Goal: Task Accomplishment & Management: Manage account settings

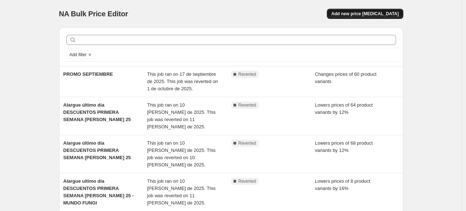
click at [360, 14] on span "Add new price [MEDICAL_DATA]" at bounding box center [364, 14] width 67 height 6
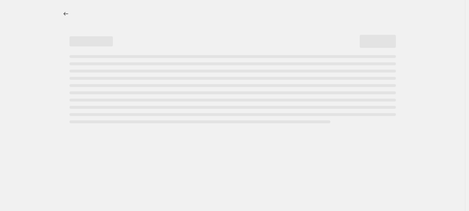
select select "percentage"
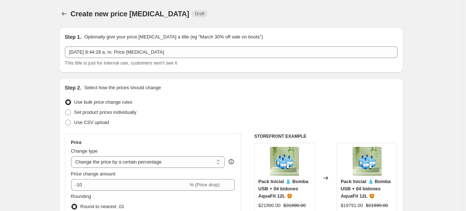
drag, startPoint x: 38, startPoint y: 71, endPoint x: 37, endPoint y: 66, distance: 4.8
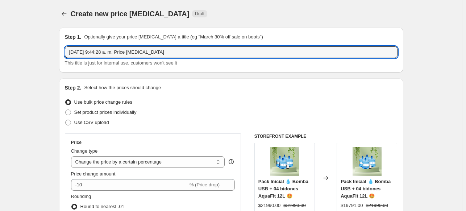
drag, startPoint x: 198, startPoint y: 51, endPoint x: -87, endPoint y: 56, distance: 285.4
click at [0, 56] on html "Home Settings Plans Skip to content Create new price [MEDICAL_DATA]. This page …" at bounding box center [233, 105] width 466 height 211
type input "P"
type input "PRECIOS CYBER PACKS"
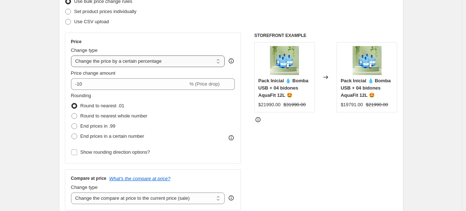
scroll to position [109, 0]
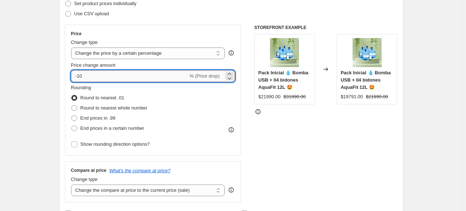
click at [96, 75] on input "-10" at bounding box center [129, 76] width 117 height 12
type input "-1"
type input "-30"
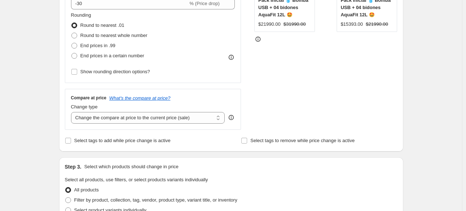
scroll to position [217, 0]
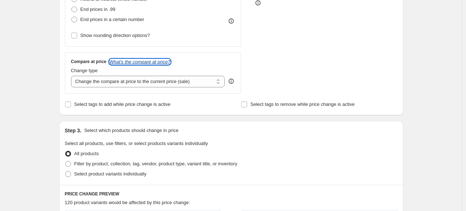
click at [155, 62] on icon "What's the compare at price?" at bounding box center [139, 61] width 61 height 5
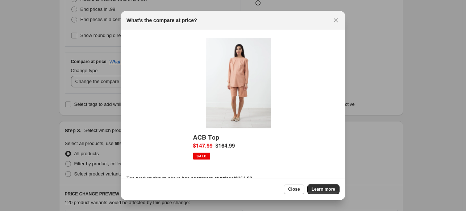
scroll to position [9, 0]
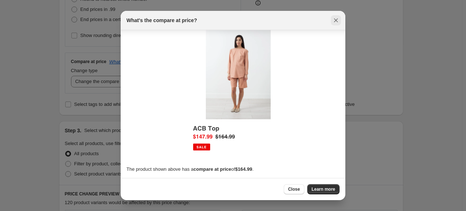
click at [335, 18] on icon "Close" at bounding box center [335, 20] width 7 height 7
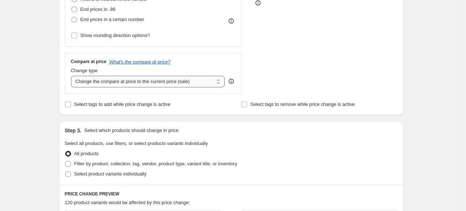
click at [217, 81] on select "Change the compare at price to the current price (sale) Change the compare at p…" at bounding box center [148, 82] width 154 height 12
click at [41, 72] on div "Create new price [MEDICAL_DATA]. This page is ready Create new price [MEDICAL_D…" at bounding box center [231, 146] width 462 height 726
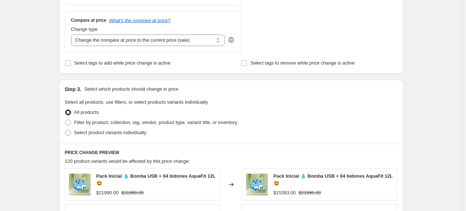
scroll to position [326, 0]
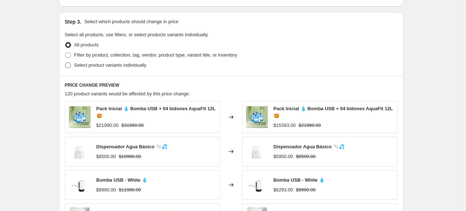
click at [85, 66] on span "Select product variants individually" at bounding box center [110, 64] width 72 height 5
click at [66, 63] on input "Select product variants individually" at bounding box center [65, 62] width 0 height 0
radio input "true"
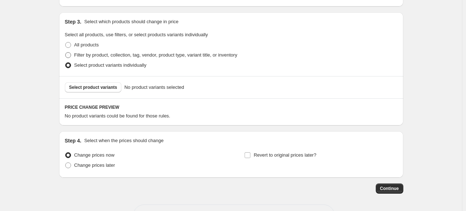
click at [86, 55] on span "Filter by product, collection, tag, vendor, product type, variant title, or inv…" at bounding box center [155, 54] width 163 height 5
click at [66, 53] on input "Filter by product, collection, tag, vendor, product type, variant title, or inv…" at bounding box center [65, 52] width 0 height 0
radio input "true"
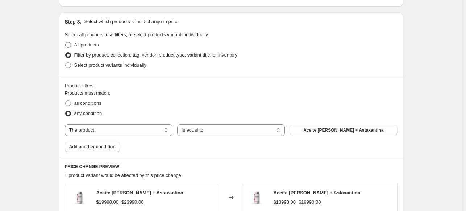
click at [91, 47] on span "All products" at bounding box center [86, 44] width 25 height 5
click at [66, 42] on input "All products" at bounding box center [65, 42] width 0 height 0
radio input "true"
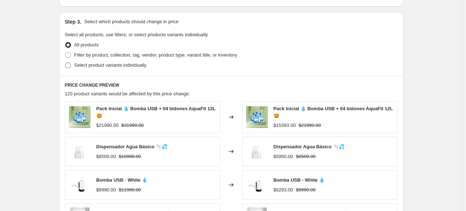
click at [87, 68] on span "Select product variants individually" at bounding box center [110, 64] width 72 height 5
click at [66, 63] on input "Select product variants individually" at bounding box center [65, 62] width 0 height 0
radio input "true"
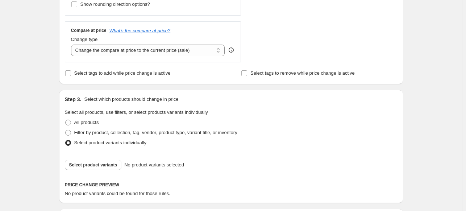
scroll to position [244, 0]
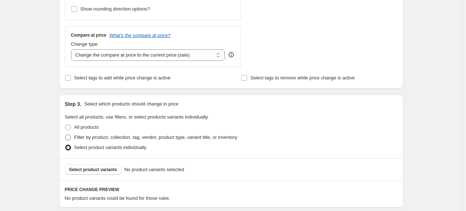
click at [96, 138] on span "Filter by product, collection, tag, vendor, product type, variant title, or inv…" at bounding box center [155, 136] width 163 height 5
click at [66, 135] on input "Filter by product, collection, tag, vendor, product type, variant title, or inv…" at bounding box center [65, 134] width 0 height 0
radio input "true"
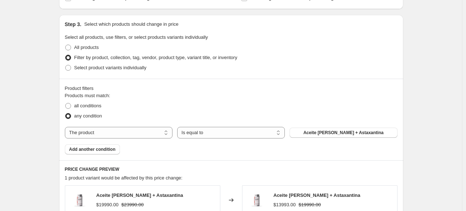
scroll to position [352, 0]
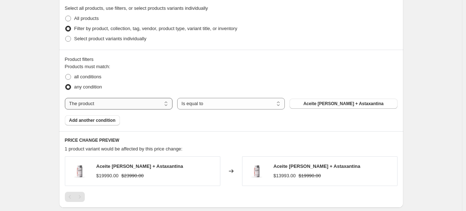
click at [152, 105] on select "The product The product's collection The product's tag The product's vendor The…" at bounding box center [119, 104] width 108 height 12
select select "collection"
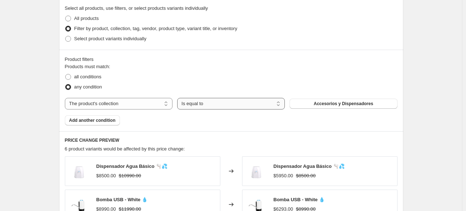
click at [239, 105] on select "Is equal to Is not equal to" at bounding box center [231, 104] width 108 height 12
click at [179, 98] on select "Is equal to Is not equal to" at bounding box center [231, 104] width 108 height 12
click at [367, 99] on button "Accesorios y Dispensadores" at bounding box center [343, 103] width 108 height 10
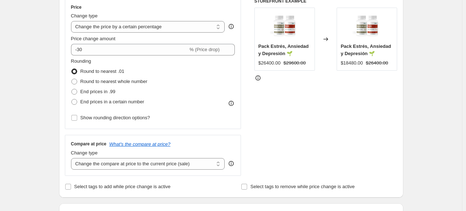
scroll to position [207, 0]
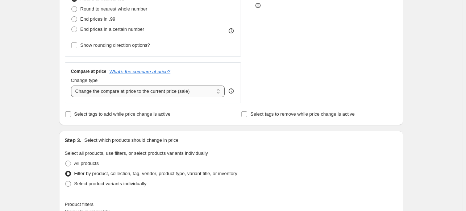
click at [168, 93] on select "Change the compare at price to the current price (sale) Change the compare at p…" at bounding box center [148, 91] width 154 height 12
select select "no_change"
click at [72, 85] on select "Change the compare at price to the current price (sale) Change the compare at p…" at bounding box center [148, 91] width 154 height 12
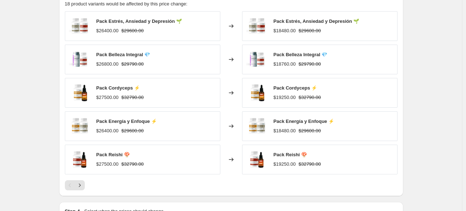
scroll to position [533, 0]
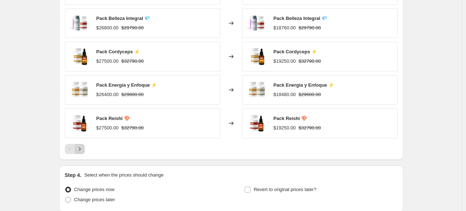
click at [83, 149] on icon "Next" at bounding box center [79, 148] width 7 height 7
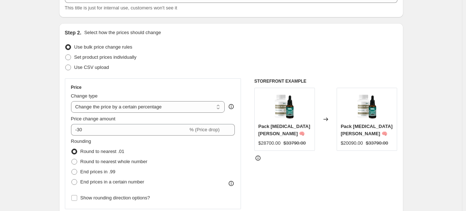
scroll to position [145, 0]
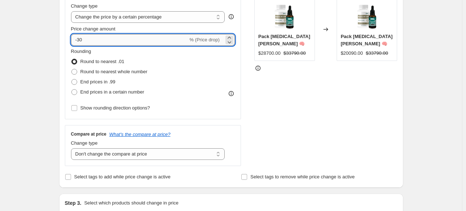
click at [91, 42] on input "-30" at bounding box center [129, 40] width 117 height 12
type input "-31"
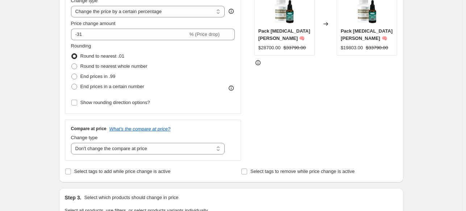
scroll to position [181, 0]
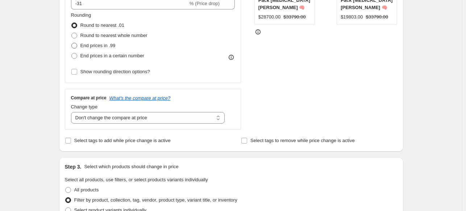
click at [76, 46] on span at bounding box center [74, 46] width 6 height 6
click at [72, 43] on input "End prices in .99" at bounding box center [71, 43] width 0 height 0
radio input "true"
click at [77, 56] on span at bounding box center [74, 56] width 6 height 6
click at [72, 53] on input "End prices in a certain number" at bounding box center [71, 53] width 0 height 0
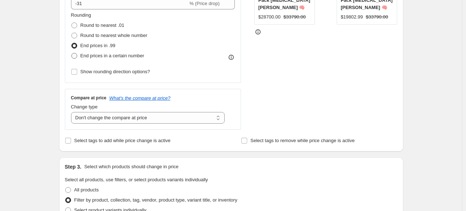
radio input "true"
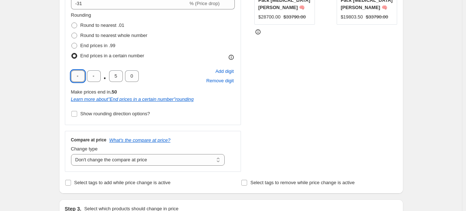
click at [83, 77] on input "text" at bounding box center [78, 76] width 14 height 12
type input "9"
type input "0"
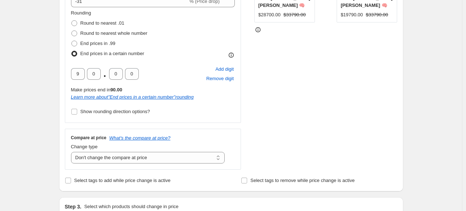
scroll to position [145, 0]
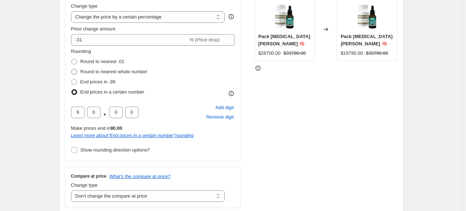
click at [77, 72] on span at bounding box center [74, 71] width 7 height 7
click at [72, 69] on input "Round to nearest whole number" at bounding box center [71, 69] width 0 height 0
radio input "true"
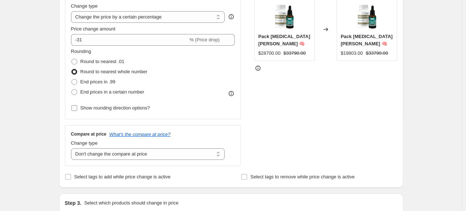
click at [74, 106] on input "Show rounding direction options?" at bounding box center [74, 108] width 6 height 6
checkbox input "true"
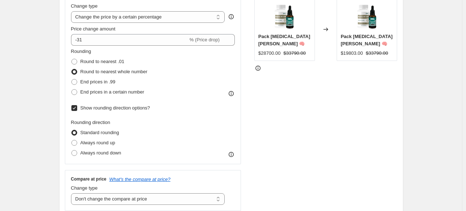
click at [75, 70] on span at bounding box center [74, 72] width 6 height 6
click at [72, 69] on input "Round to nearest whole number" at bounding box center [71, 69] width 0 height 0
click at [78, 97] on label "End prices in a certain number" at bounding box center [107, 92] width 73 height 10
click at [72, 89] on input "End prices in a certain number" at bounding box center [71, 89] width 0 height 0
radio input "true"
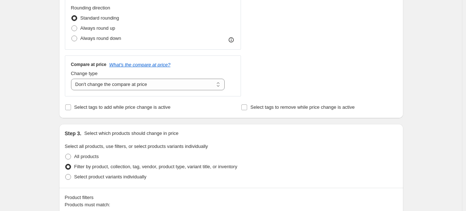
scroll to position [253, 0]
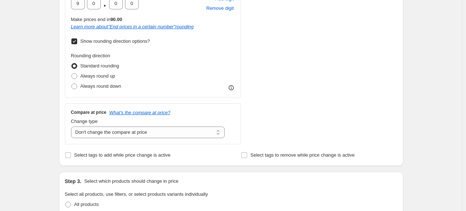
click at [77, 42] on input "Show rounding direction options?" at bounding box center [74, 41] width 6 height 6
checkbox input "false"
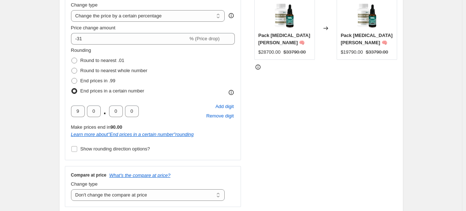
scroll to position [145, 0]
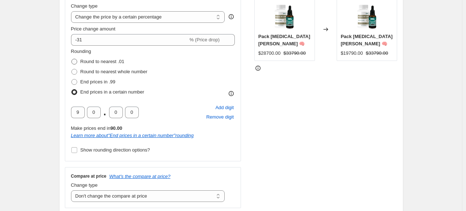
click at [76, 62] on span at bounding box center [74, 62] width 6 height 6
click at [72, 59] on input "Round to nearest .01" at bounding box center [71, 59] width 0 height 0
radio input "true"
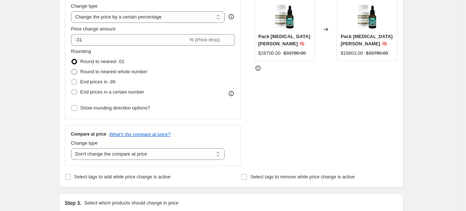
click at [87, 70] on span "Round to nearest whole number" at bounding box center [113, 71] width 67 height 5
click at [72, 69] on input "Round to nearest whole number" at bounding box center [71, 69] width 0 height 0
radio input "true"
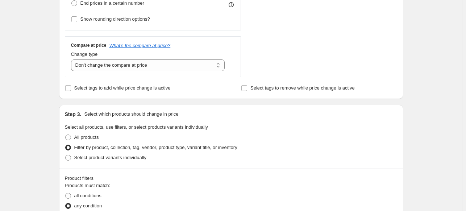
scroll to position [181, 0]
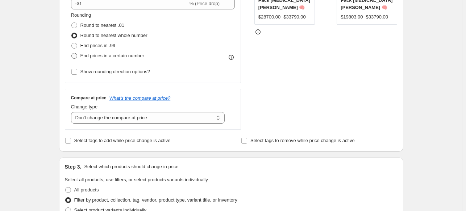
click at [76, 56] on span at bounding box center [74, 56] width 6 height 6
click at [72, 53] on input "End prices in a certain number" at bounding box center [71, 53] width 0 height 0
radio input "true"
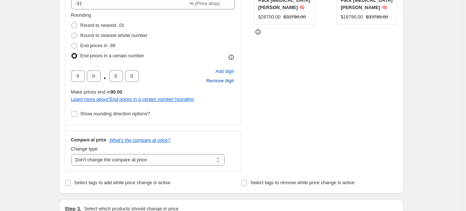
click at [230, 84] on span "Remove digit" at bounding box center [220, 80] width 28 height 7
type input "0"
click at [230, 84] on span "Remove digit" at bounding box center [220, 80] width 28 height 7
click at [230, 84] on div "Add digit Remove digit" at bounding box center [220, 76] width 30 height 19
click at [230, 73] on span "Add digit" at bounding box center [224, 71] width 18 height 7
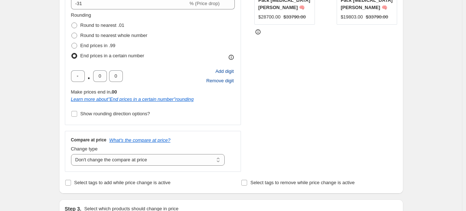
click at [230, 73] on span "Add digit" at bounding box center [224, 71] width 18 height 7
click at [85, 76] on input "text" at bounding box center [78, 76] width 14 height 12
type input "9"
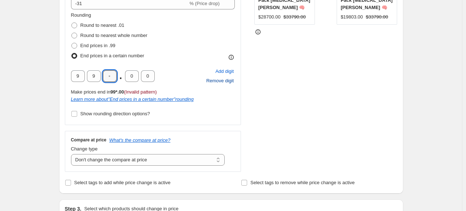
type input "0"
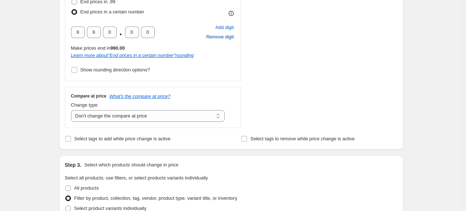
scroll to position [217, 0]
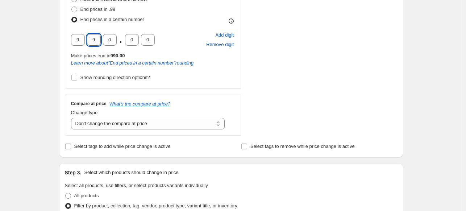
click at [99, 37] on input "9" at bounding box center [94, 40] width 14 height 12
type input "0"
click at [58, 59] on div "Step 1. Optionally give your price [MEDICAL_DATA] a title (eg "March 30% off sa…" at bounding box center [228, 196] width 350 height 784
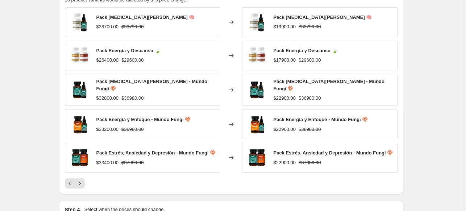
scroll to position [616, 0]
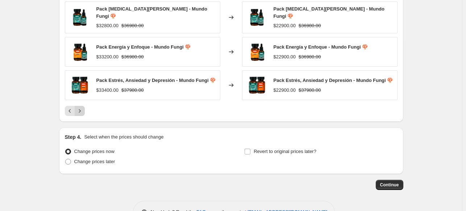
click at [80, 108] on icon "Next" at bounding box center [79, 110] width 7 height 7
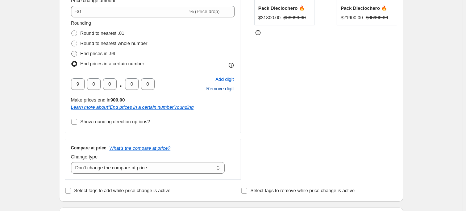
scroll to position [165, 0]
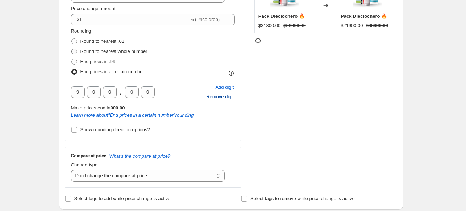
click at [76, 51] on span at bounding box center [74, 52] width 6 height 6
click at [72, 49] on input "Round to nearest whole number" at bounding box center [71, 49] width 0 height 0
radio input "true"
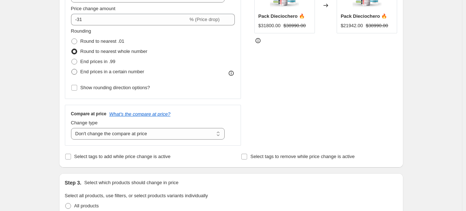
click at [77, 72] on span at bounding box center [74, 71] width 7 height 7
click at [72, 69] on input "End prices in a certain number" at bounding box center [71, 69] width 0 height 0
radio input "true"
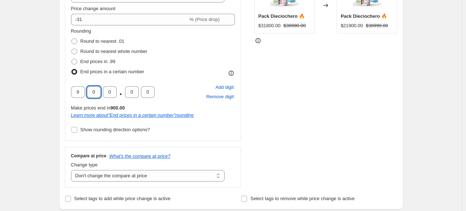
click at [93, 93] on input "0" at bounding box center [94, 92] width 14 height 12
type input "9"
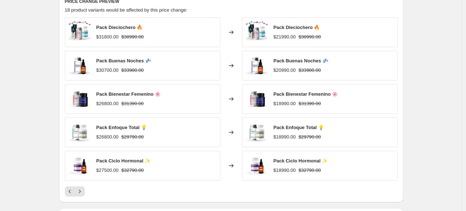
scroll to position [636, 0]
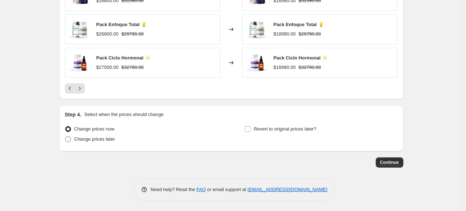
click at [79, 139] on span "Change prices later" at bounding box center [94, 138] width 41 height 5
click at [66, 137] on input "Change prices later" at bounding box center [65, 136] width 0 height 0
radio input "true"
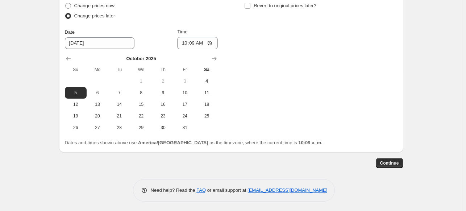
scroll to position [759, 0]
click at [80, 93] on span "5" at bounding box center [76, 92] width 16 height 6
click at [197, 45] on input "10:09" at bounding box center [197, 43] width 41 height 12
type input "20:00"
click at [280, 44] on div "Change prices now Change prices later Date [DATE] Time 20:00 [DATE] Su Mo Tu We…" at bounding box center [231, 66] width 332 height 133
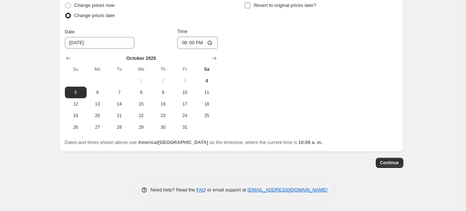
click at [249, 4] on input "Revert to original prices later?" at bounding box center [247, 6] width 6 height 6
checkbox input "true"
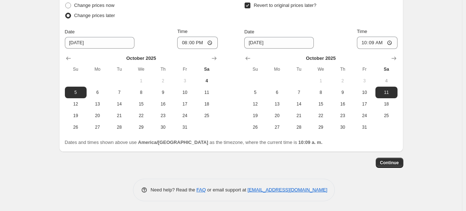
click at [278, 34] on div "Date [DATE]" at bounding box center [279, 38] width 70 height 20
click at [253, 43] on input "[DATE]" at bounding box center [279, 43] width 70 height 12
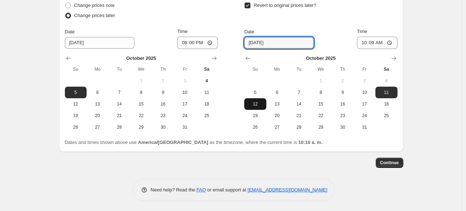
click at [259, 104] on span "12" at bounding box center [255, 104] width 16 height 6
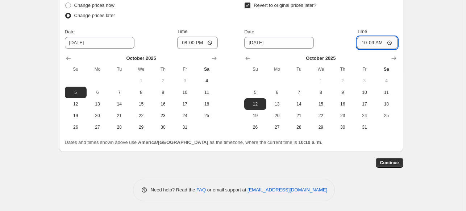
click at [380, 43] on input "10:09" at bounding box center [377, 43] width 41 height 12
click at [373, 42] on input "10:09" at bounding box center [377, 43] width 41 height 12
click at [276, 102] on span "13" at bounding box center [277, 104] width 16 height 6
type input "[DATE]"
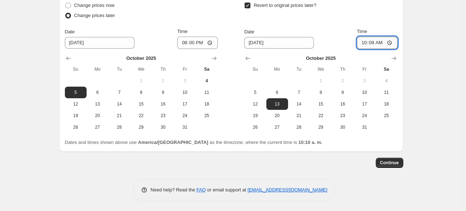
click at [375, 41] on input "10:09" at bounding box center [377, 43] width 41 height 12
type input "00:00"
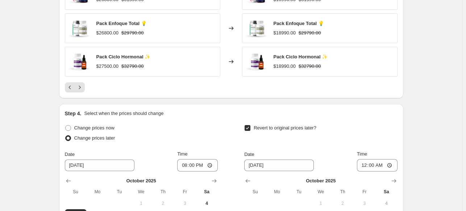
scroll to position [614, 0]
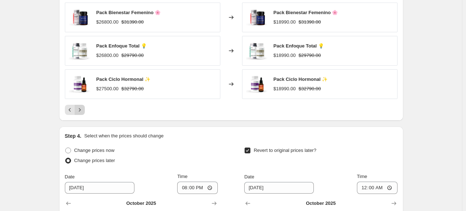
click at [81, 109] on icon "Next" at bounding box center [79, 109] width 7 height 7
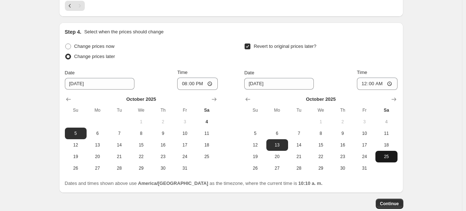
scroll to position [693, 0]
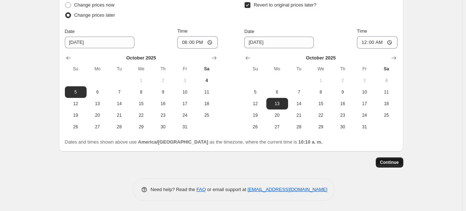
click at [393, 165] on button "Continue" at bounding box center [389, 162] width 28 height 10
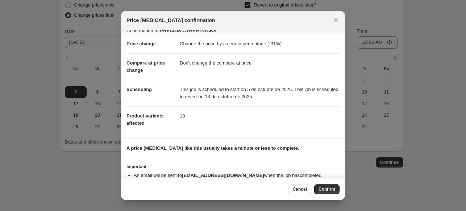
scroll to position [0, 0]
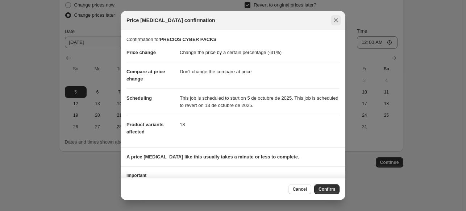
click at [335, 19] on icon "Close" at bounding box center [335, 20] width 7 height 7
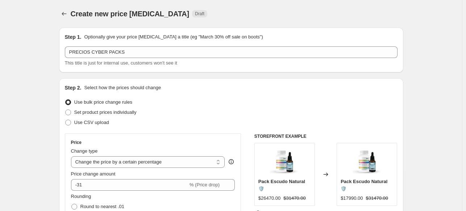
scroll to position [693, 0]
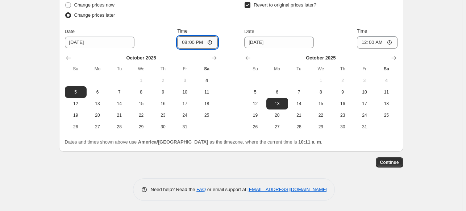
click at [211, 41] on input "20:00" at bounding box center [197, 42] width 41 height 12
click at [224, 20] on div "Change prices now Change prices later Date [DATE] Time 20:00 [DATE] Su Mo Tu We…" at bounding box center [231, 66] width 332 height 133
click at [210, 82] on span "4" at bounding box center [206, 80] width 16 height 6
type input "[DATE]"
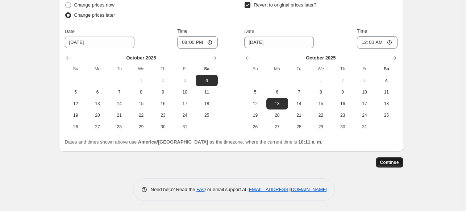
click at [390, 163] on span "Continue" at bounding box center [389, 162] width 19 height 6
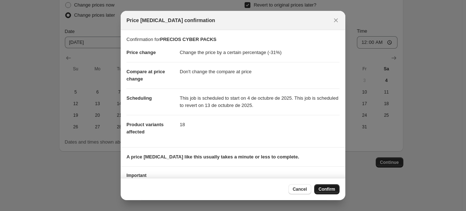
click at [332, 191] on span "Confirm" at bounding box center [326, 189] width 17 height 6
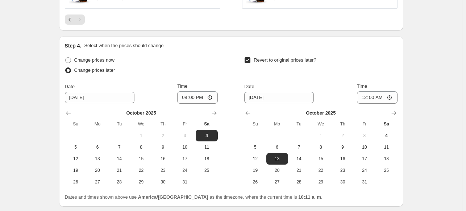
scroll to position [737, 0]
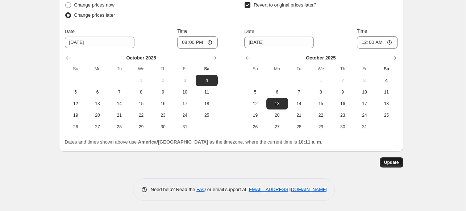
click at [399, 159] on span "Update" at bounding box center [391, 162] width 15 height 6
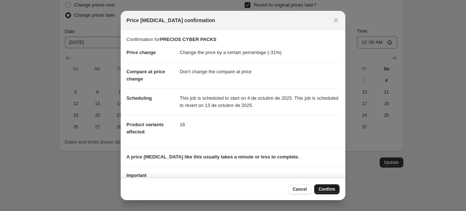
click at [328, 192] on span "Confirm" at bounding box center [326, 189] width 17 height 6
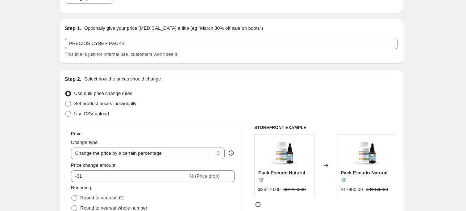
scroll to position [0, 0]
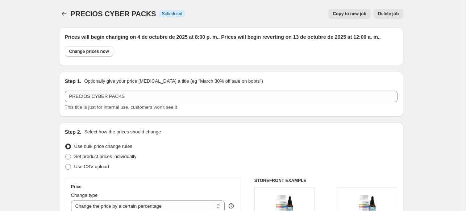
click at [67, 14] on icon "Price change jobs" at bounding box center [63, 13] width 7 height 7
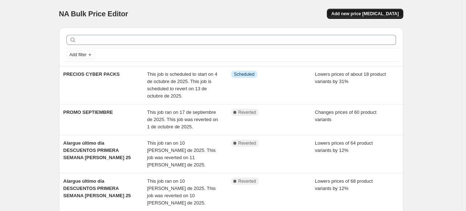
click at [362, 12] on span "Add new price [MEDICAL_DATA]" at bounding box center [364, 14] width 67 height 6
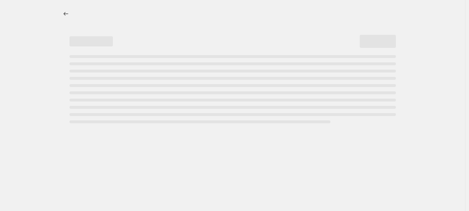
select select "percentage"
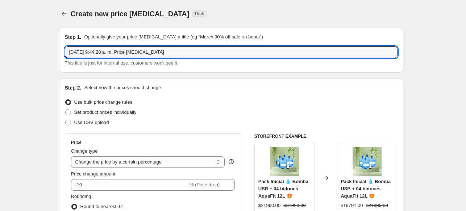
drag, startPoint x: 42, startPoint y: 42, endPoint x: -87, endPoint y: 50, distance: 129.2
click at [0, 50] on html "Home Settings Plans Skip to content Create new price [MEDICAL_DATA]. This page …" at bounding box center [233, 105] width 466 height 211
type input "PRECIOS MB Y MF CYBER 205"
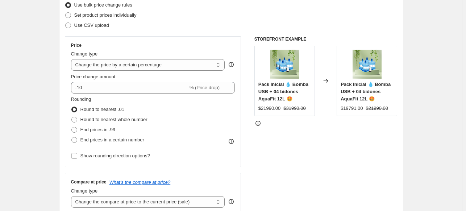
scroll to position [109, 0]
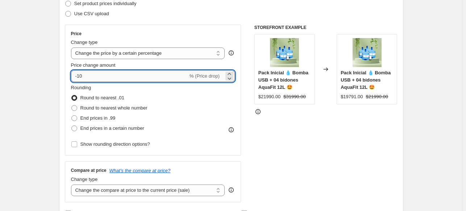
click at [95, 76] on input "-10" at bounding box center [129, 76] width 117 height 12
type input "-1"
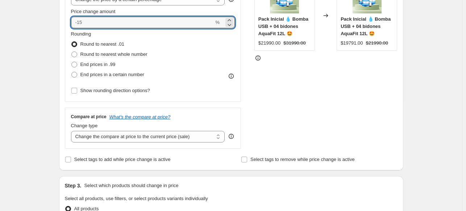
scroll to position [148, 0]
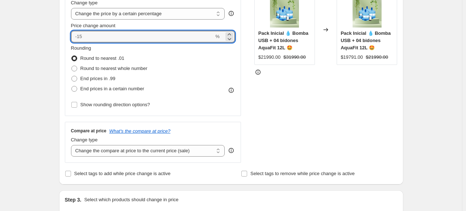
type input "0"
drag, startPoint x: 71, startPoint y: 35, endPoint x: 38, endPoint y: 35, distance: 33.0
click at [38, 35] on div "Create new price [MEDICAL_DATA]. This page is ready Create new price [MEDICAL_D…" at bounding box center [231, 215] width 462 height 726
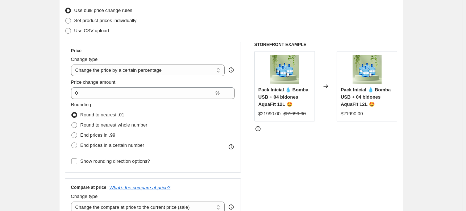
scroll to position [109, 0]
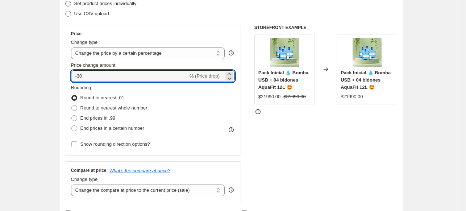
type input "-30"
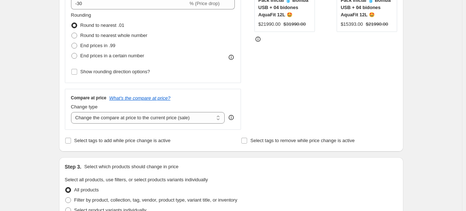
scroll to position [217, 0]
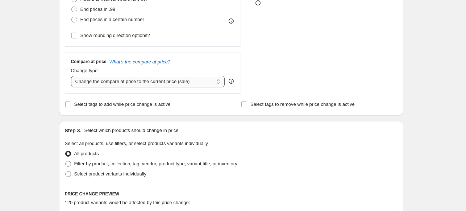
click at [134, 84] on select "Change the compare at price to the current price (sale) Change the compare at p…" at bounding box center [148, 82] width 154 height 12
select select "no_change"
click at [72, 76] on select "Change the compare at price to the current price (sale) Change the compare at p…" at bounding box center [148, 82] width 154 height 12
click at [58, 111] on div "Step 1. Optionally give your price [MEDICAL_DATA] a title (eg "March 30% off sa…" at bounding box center [228, 134] width 350 height 660
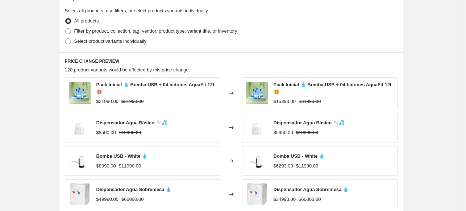
scroll to position [290, 0]
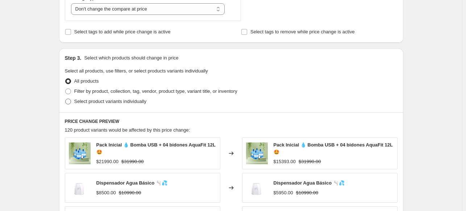
click at [142, 101] on span "Select product variants individually" at bounding box center [110, 100] width 72 height 5
click at [66, 99] on input "Select product variants individually" at bounding box center [65, 98] width 0 height 0
radio input "true"
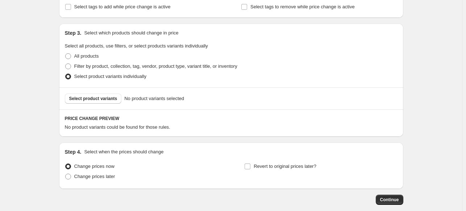
scroll to position [352, 0]
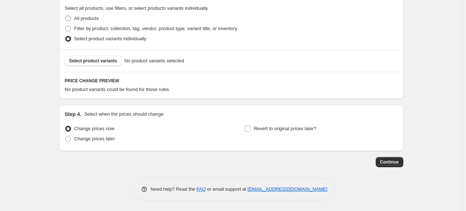
click at [85, 16] on span "All products" at bounding box center [86, 18] width 25 height 5
click at [66, 16] on input "All products" at bounding box center [65, 16] width 0 height 0
radio input "true"
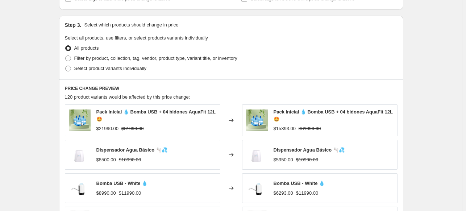
scroll to position [326, 0]
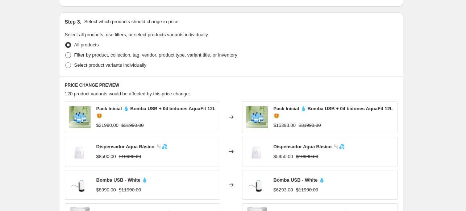
click at [106, 56] on span "Filter by product, collection, tag, vendor, product type, variant title, or inv…" at bounding box center [155, 54] width 163 height 5
click at [66, 53] on input "Filter by product, collection, tag, vendor, product type, variant title, or inv…" at bounding box center [65, 52] width 0 height 0
radio input "true"
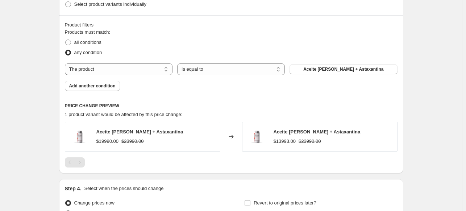
scroll to position [398, 0]
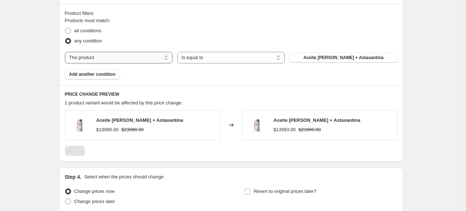
click at [103, 62] on select "The product The product's collection The product's tag The product's vendor The…" at bounding box center [119, 58] width 108 height 12
click at [66, 52] on select "The product The product's collection The product's tag The product's vendor The…" at bounding box center [119, 58] width 108 height 12
click at [341, 58] on span "Aceite [PERSON_NAME] + Astaxantina" at bounding box center [343, 58] width 80 height 6
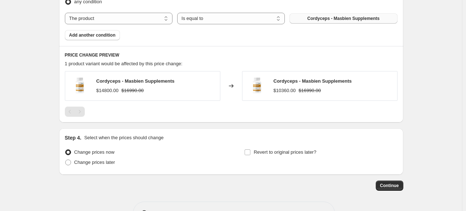
scroll to position [425, 0]
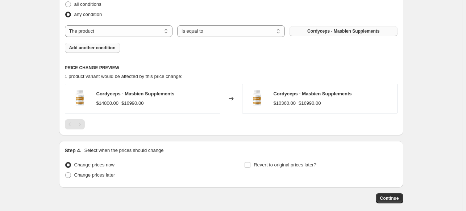
click at [105, 50] on span "Add another condition" at bounding box center [92, 48] width 46 height 6
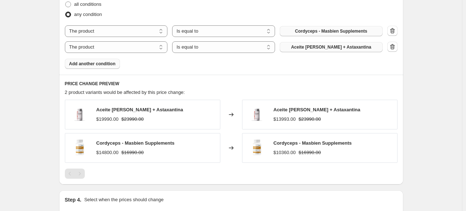
click at [329, 46] on span "Aceite [PERSON_NAME] + Astaxantina" at bounding box center [331, 47] width 80 height 6
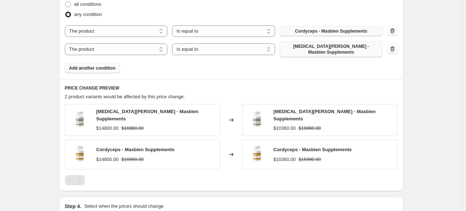
click at [94, 65] on span "Add another condition" at bounding box center [92, 68] width 46 height 6
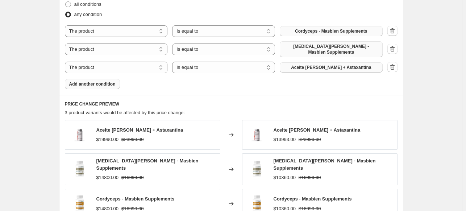
click at [349, 64] on span "Aceite [PERSON_NAME] + Astaxantina" at bounding box center [331, 67] width 80 height 6
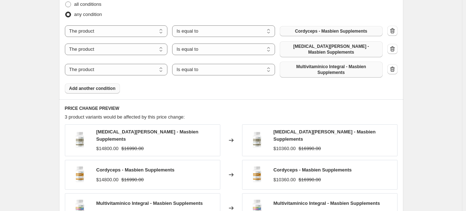
click at [88, 87] on span "Add another condition" at bounding box center [92, 88] width 46 height 6
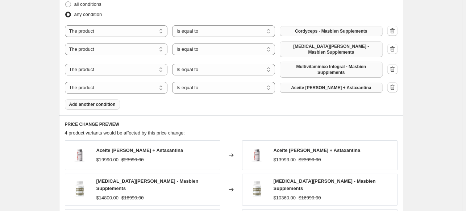
click at [322, 85] on span "Aceite [PERSON_NAME] + Astaxantina" at bounding box center [331, 88] width 80 height 6
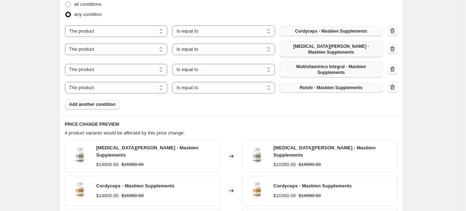
click at [98, 102] on span "Add another condition" at bounding box center [92, 104] width 46 height 6
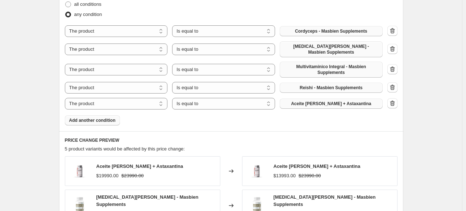
click at [358, 101] on span "Aceite [PERSON_NAME] + Astaxantina" at bounding box center [331, 104] width 80 height 6
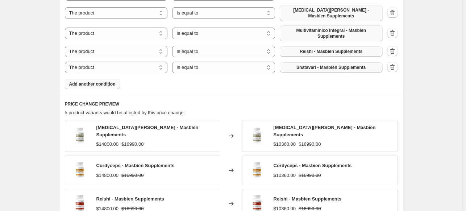
scroll to position [389, 0]
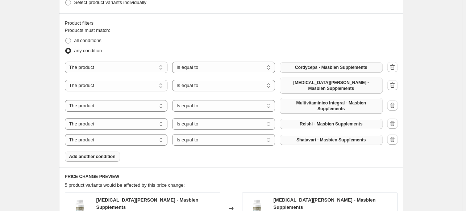
click at [93, 154] on span "Add another condition" at bounding box center [92, 157] width 46 height 6
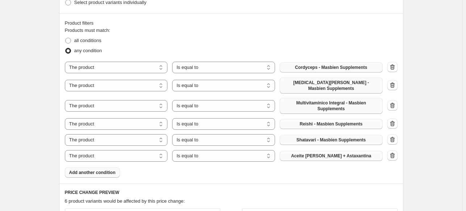
click at [327, 153] on span "Aceite [PERSON_NAME] + Astaxantina" at bounding box center [331, 156] width 80 height 6
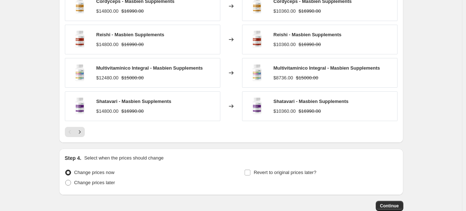
scroll to position [642, 0]
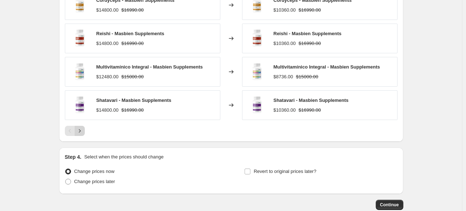
click at [83, 127] on icon "Next" at bounding box center [79, 130] width 7 height 7
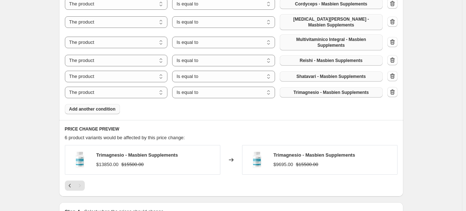
scroll to position [473, 0]
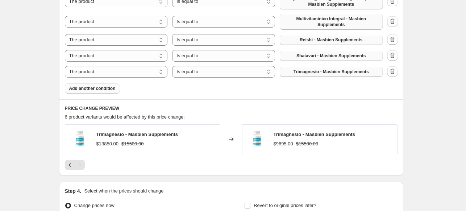
click at [99, 85] on span "Add another condition" at bounding box center [92, 88] width 46 height 6
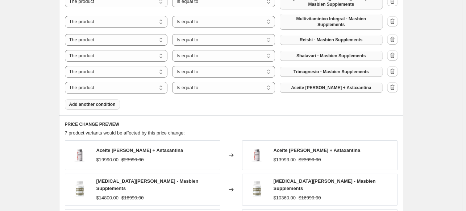
click at [358, 86] on span "Aceite [PERSON_NAME] + Astaxantina" at bounding box center [331, 88] width 80 height 6
click at [97, 101] on span "Add another condition" at bounding box center [92, 104] width 46 height 6
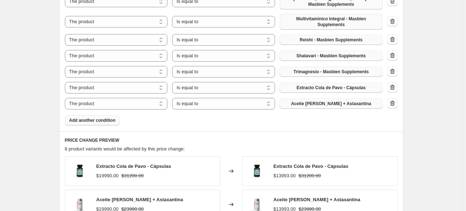
click at [361, 100] on button "Aceite [PERSON_NAME] + Astaxantina" at bounding box center [331, 103] width 103 height 10
click at [113, 118] on span "Add another condition" at bounding box center [92, 120] width 46 height 6
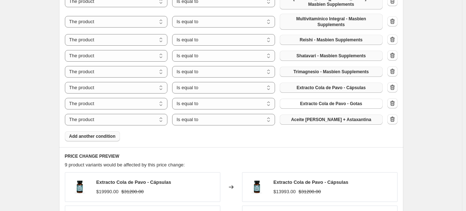
click at [346, 117] on span "Aceite [PERSON_NAME] + Astaxantina" at bounding box center [331, 120] width 80 height 6
click at [90, 133] on span "Add another condition" at bounding box center [92, 136] width 46 height 6
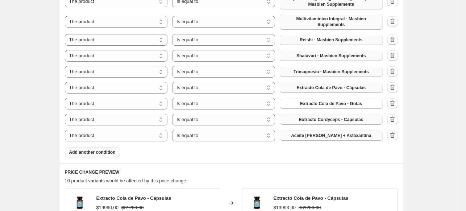
click at [336, 133] on span "Aceite [PERSON_NAME] + Astaxantina" at bounding box center [331, 136] width 80 height 6
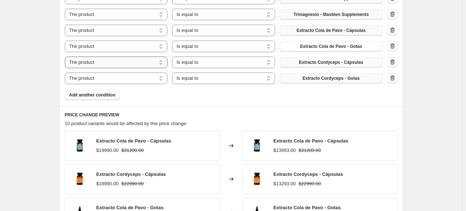
scroll to position [545, 0]
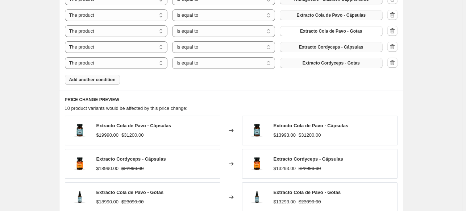
click at [93, 77] on span "Add another condition" at bounding box center [92, 80] width 46 height 6
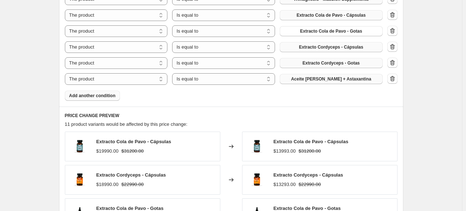
click at [329, 76] on span "Aceite [PERSON_NAME] + Astaxantina" at bounding box center [331, 79] width 80 height 6
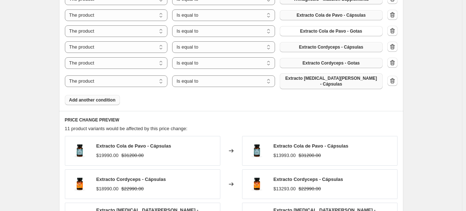
click at [88, 95] on button "Add another condition" at bounding box center [92, 100] width 55 height 10
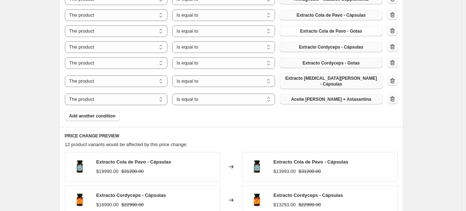
click at [326, 96] on span "Aceite [PERSON_NAME] + Astaxantina" at bounding box center [331, 99] width 80 height 6
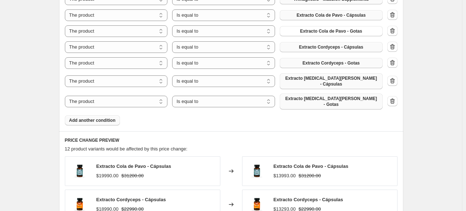
click at [75, 117] on span "Add another condition" at bounding box center [92, 120] width 46 height 6
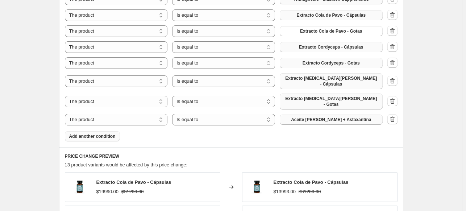
click at [336, 117] on span "Aceite [PERSON_NAME] + Astaxantina" at bounding box center [331, 120] width 80 height 6
click at [101, 133] on span "Add another condition" at bounding box center [92, 136] width 46 height 6
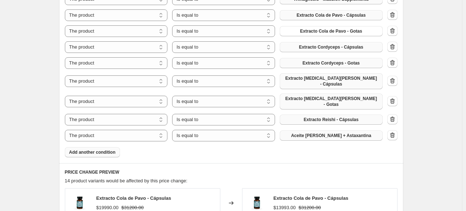
click at [314, 133] on span "Aceite [PERSON_NAME] + Astaxantina" at bounding box center [331, 136] width 80 height 6
click at [101, 147] on button "Add another condition" at bounding box center [92, 152] width 55 height 10
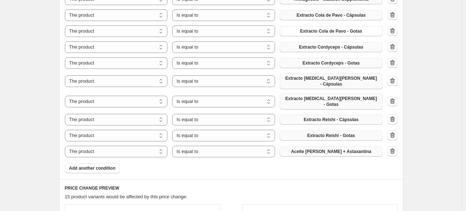
click at [344, 146] on button "Aceite [PERSON_NAME] + Astaxantina" at bounding box center [331, 151] width 103 height 10
click at [95, 165] on span "Add another condition" at bounding box center [92, 168] width 46 height 6
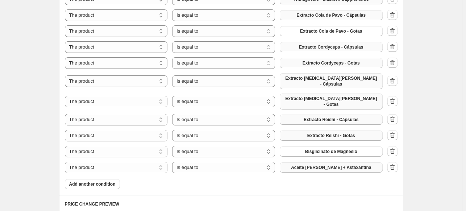
click at [317, 164] on span "Aceite [PERSON_NAME] + Astaxantina" at bounding box center [331, 167] width 80 height 6
click at [88, 181] on span "Add another condition" at bounding box center [92, 184] width 46 height 6
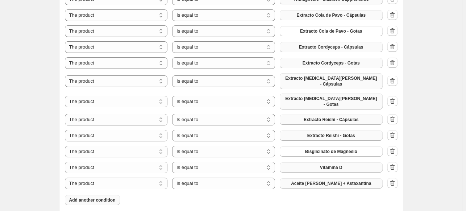
click at [336, 178] on button "Aceite [PERSON_NAME] + Astaxantina" at bounding box center [331, 183] width 103 height 10
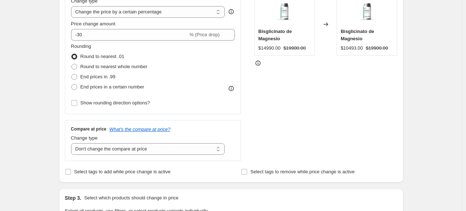
scroll to position [74, 0]
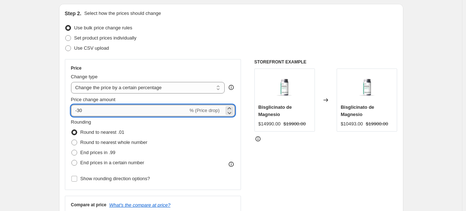
click at [88, 111] on input "-30" at bounding box center [129, 111] width 117 height 12
type input "-31"
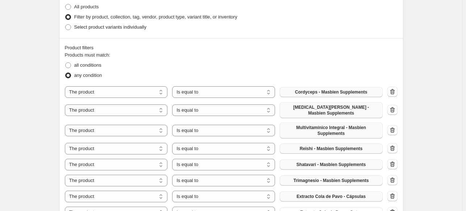
scroll to position [147, 0]
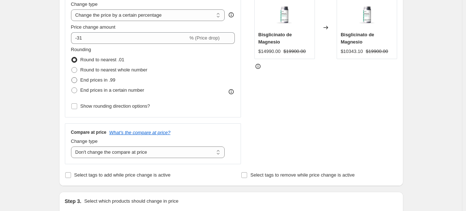
click at [95, 79] on span "End prices in .99" at bounding box center [97, 79] width 35 height 5
click at [72, 77] on input "End prices in .99" at bounding box center [71, 77] width 0 height 0
radio input "true"
click at [93, 71] on span "Round to nearest whole number" at bounding box center [113, 69] width 67 height 5
click at [72, 67] on input "Round to nearest whole number" at bounding box center [71, 67] width 0 height 0
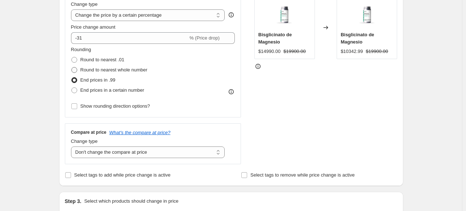
radio input "true"
click at [97, 89] on span "End prices in a certain number" at bounding box center [112, 89] width 64 height 5
click at [72, 88] on input "End prices in a certain number" at bounding box center [71, 87] width 0 height 0
radio input "true"
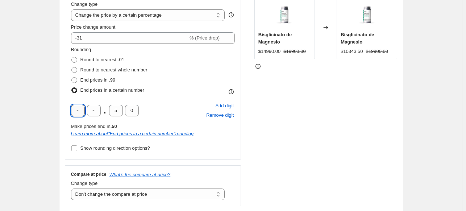
click at [80, 110] on input "text" at bounding box center [78, 111] width 14 height 12
type input "9"
type input "0"
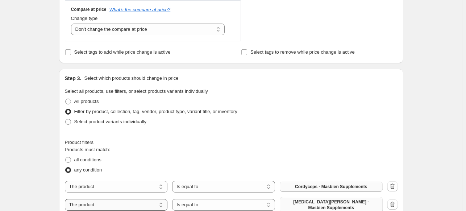
scroll to position [219, 0]
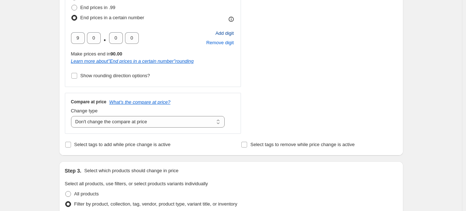
click at [232, 29] on button "Add digit" at bounding box center [224, 33] width 21 height 9
type input "9"
click at [82, 41] on input "text" at bounding box center [78, 38] width 14 height 12
type input "9"
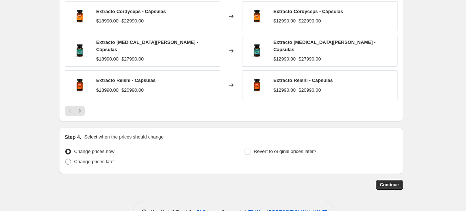
scroll to position [895, 0]
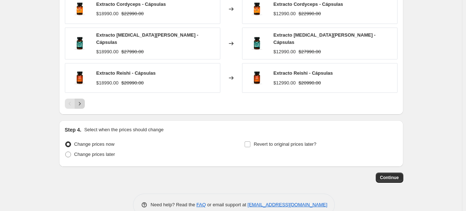
click at [82, 100] on icon "Next" at bounding box center [79, 103] width 7 height 7
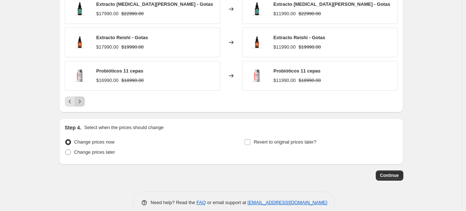
click at [81, 98] on icon "Next" at bounding box center [79, 101] width 7 height 7
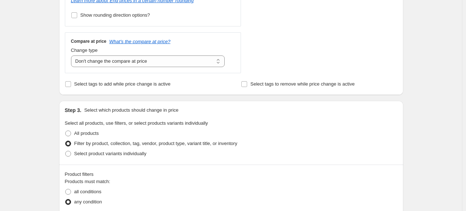
scroll to position [135, 0]
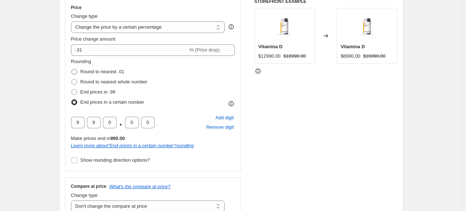
click at [88, 72] on span "Round to nearest .01" at bounding box center [102, 71] width 44 height 5
click at [72, 69] on input "Round to nearest .01" at bounding box center [71, 69] width 0 height 0
radio input "true"
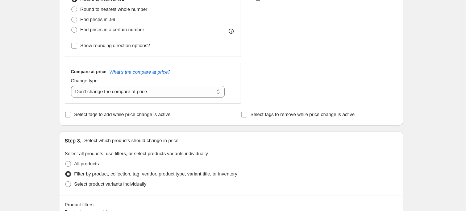
scroll to position [98, 0]
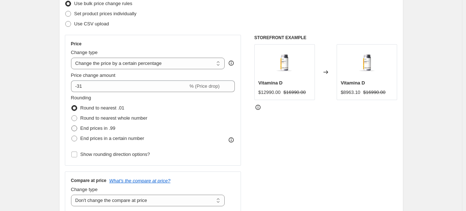
click at [105, 127] on span "End prices in .99" at bounding box center [97, 127] width 35 height 5
click at [72, 126] on input "End prices in .99" at bounding box center [71, 125] width 0 height 0
radio input "true"
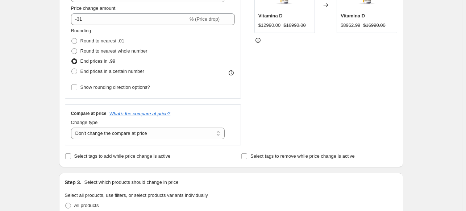
scroll to position [135, 0]
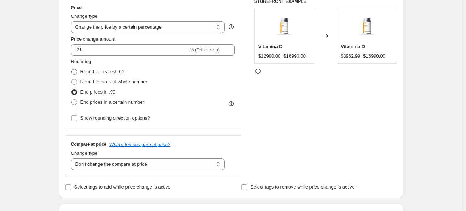
click at [94, 73] on span "Round to nearest .01" at bounding box center [102, 71] width 44 height 5
click at [72, 69] on input "Round to nearest .01" at bounding box center [71, 69] width 0 height 0
radio input "true"
click at [106, 80] on span "Round to nearest whole number" at bounding box center [113, 81] width 67 height 5
click at [72, 79] on input "Round to nearest whole number" at bounding box center [71, 79] width 0 height 0
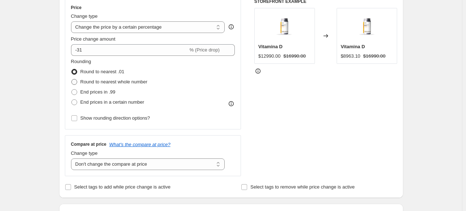
radio input "true"
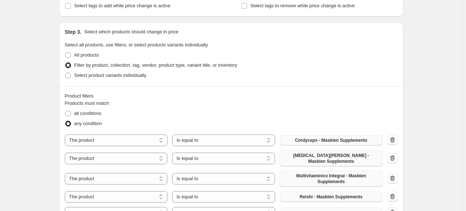
scroll to position [98, 0]
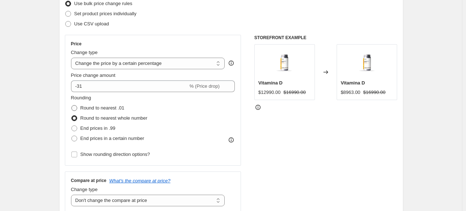
click at [95, 110] on span "Round to nearest .01" at bounding box center [102, 107] width 44 height 5
click at [72, 105] on input "Round to nearest .01" at bounding box center [71, 105] width 0 height 0
radio input "true"
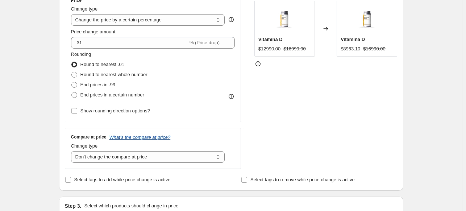
scroll to position [171, 0]
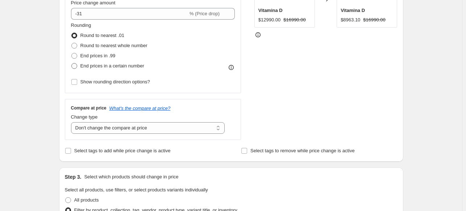
click at [104, 65] on span "End prices in a certain number" at bounding box center [112, 65] width 64 height 5
click at [72, 63] on input "End prices in a certain number" at bounding box center [71, 63] width 0 height 0
radio input "true"
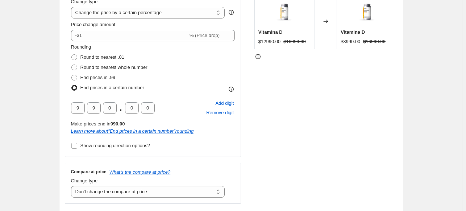
scroll to position [98, 0]
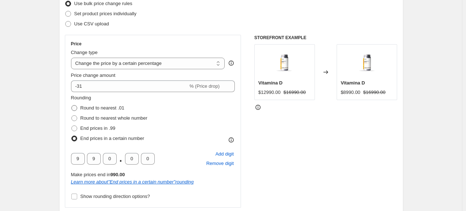
click at [91, 110] on span "Round to nearest .01" at bounding box center [102, 107] width 44 height 5
click at [72, 105] on input "Round to nearest .01" at bounding box center [71, 105] width 0 height 0
radio input "true"
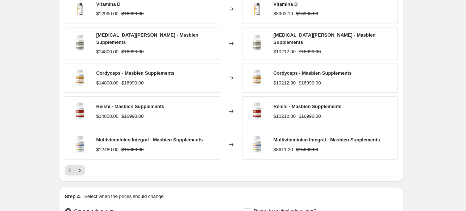
scroll to position [853, 0]
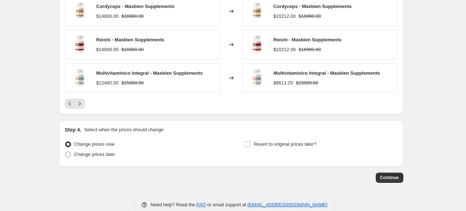
click at [87, 149] on label "Change prices later" at bounding box center [90, 154] width 50 height 10
click at [66, 151] on input "Change prices later" at bounding box center [65, 151] width 0 height 0
radio input "true"
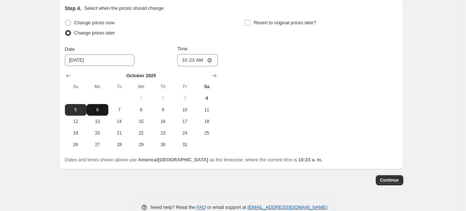
scroll to position [977, 0]
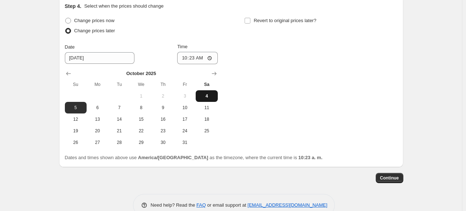
click at [210, 93] on span "4" at bounding box center [206, 96] width 16 height 6
type input "[DATE]"
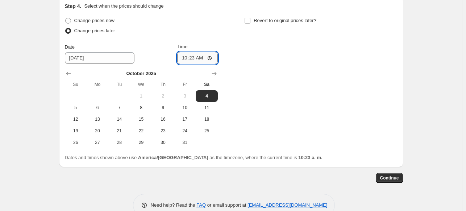
click at [198, 52] on input "10:23" at bounding box center [197, 58] width 41 height 12
type input "20:00"
click at [212, 26] on div "Change prices later" at bounding box center [141, 31] width 153 height 10
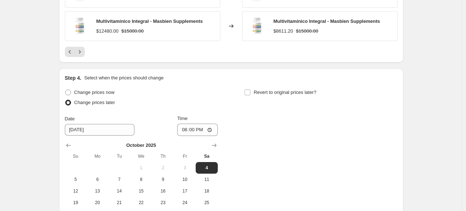
scroll to position [904, 0]
click at [252, 88] on label "Revert to original prices later?" at bounding box center [280, 93] width 72 height 10
click at [250, 90] on input "Revert to original prices later?" at bounding box center [247, 93] width 6 height 6
checkbox input "true"
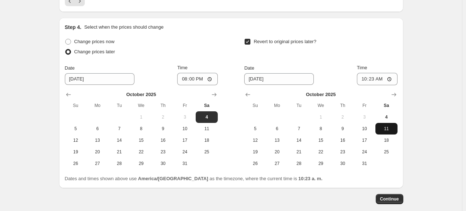
scroll to position [977, 0]
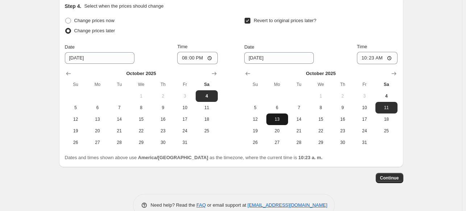
click at [279, 116] on span "13" at bounding box center [277, 119] width 16 height 6
type input "[DATE]"
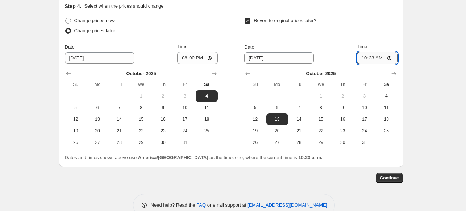
click at [375, 52] on input "10:23" at bounding box center [377, 58] width 41 height 12
type input "00:00"
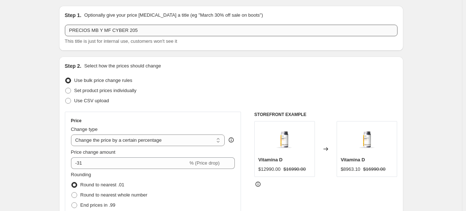
scroll to position [0, 0]
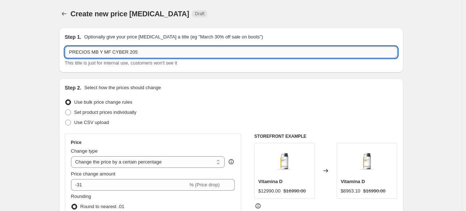
click at [157, 54] on input "PRECIOS MB Y MF CYBER 205" at bounding box center [231, 52] width 332 height 12
click at [112, 53] on input "PRECIOS MB Y MF CYBER 205" at bounding box center [231, 52] width 332 height 12
click at [110, 53] on input "PRECIOS MB Y MF CYBER 205" at bounding box center [231, 52] width 332 height 12
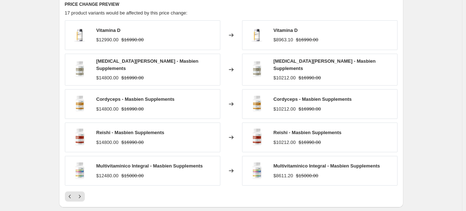
scroll to position [977, 0]
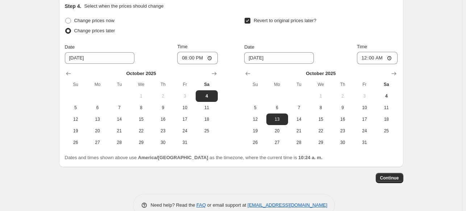
drag, startPoint x: 396, startPoint y: 163, endPoint x: 440, endPoint y: 138, distance: 50.5
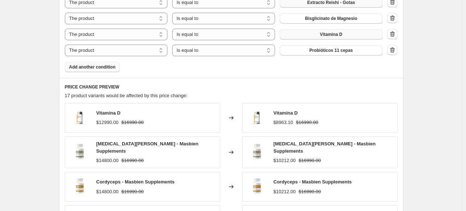
scroll to position [578, 0]
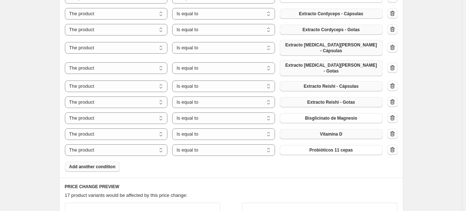
click at [96, 161] on button "Add another condition" at bounding box center [92, 166] width 55 height 10
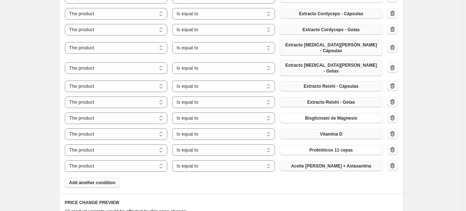
click at [351, 163] on span "Aceite [PERSON_NAME] + Astaxantina" at bounding box center [331, 166] width 80 height 6
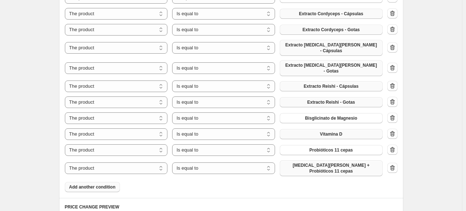
click at [435, 118] on div "Create new price [MEDICAL_DATA]. This page is ready Create new price [MEDICAL_D…" at bounding box center [231, 34] width 462 height 1224
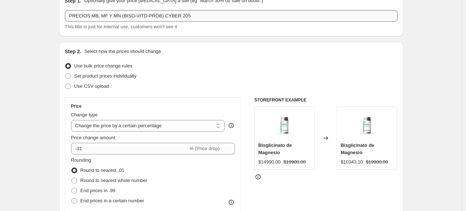
scroll to position [0, 0]
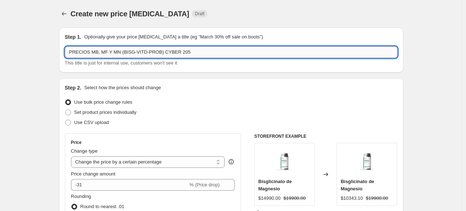
click at [155, 53] on input "PRECIOS MB, MF Y MN (BISG-VITD-PROB) CYBER 205" at bounding box center [231, 52] width 332 height 12
type input "PRECIOS MB, MF Y MN (BISG-VITD-PROB-MELPROB) CYBER 205"
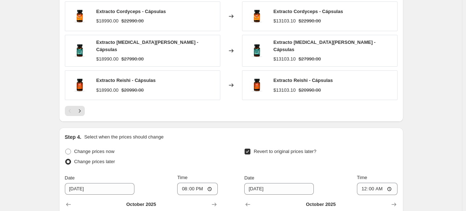
scroll to position [978, 0]
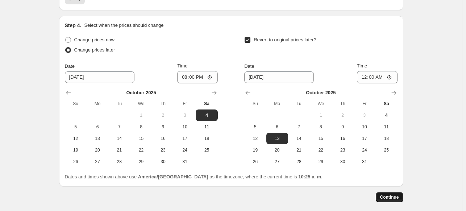
click at [385, 194] on span "Continue" at bounding box center [389, 197] width 19 height 6
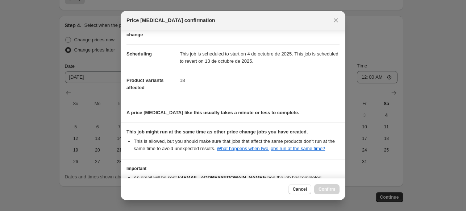
scroll to position [92, 0]
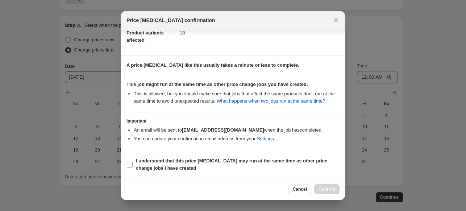
click at [130, 164] on input "I understand that this price [MEDICAL_DATA] may run at the same time as other p…" at bounding box center [130, 164] width 6 height 6
checkbox input "true"
click at [335, 188] on button "Confirm" at bounding box center [326, 189] width 25 height 10
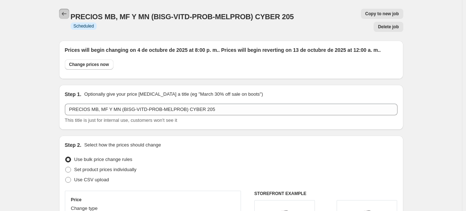
click at [62, 12] on icon "Price change jobs" at bounding box center [63, 13] width 7 height 7
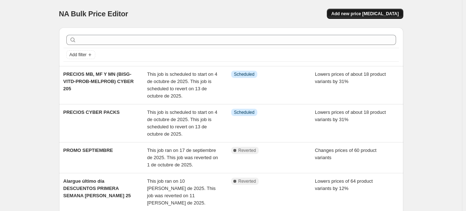
click at [350, 10] on button "Add new price [MEDICAL_DATA]" at bounding box center [365, 14] width 76 height 10
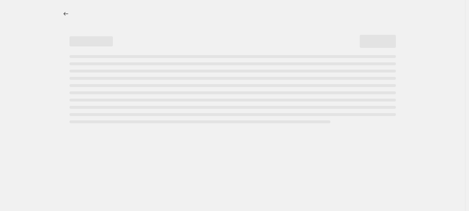
select select "percentage"
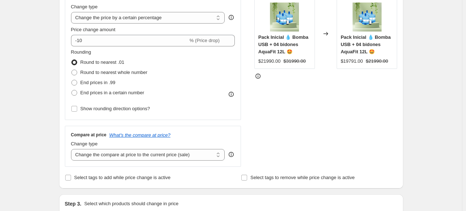
scroll to position [145, 0]
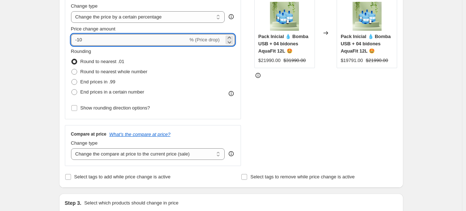
drag, startPoint x: 95, startPoint y: 41, endPoint x: 101, endPoint y: 41, distance: 6.2
click at [95, 41] on input "-10" at bounding box center [129, 40] width 117 height 12
type input "-1"
type input "-28"
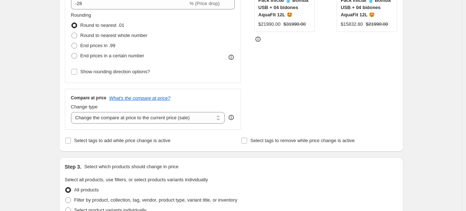
scroll to position [217, 0]
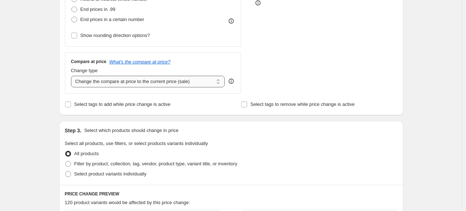
click at [122, 78] on select "Change the compare at price to the current price (sale) Change the compare at p…" at bounding box center [148, 82] width 154 height 12
click at [107, 84] on select "Change the compare at price to the current price (sale) Change the compare at p…" at bounding box center [148, 82] width 154 height 12
select select "no_change"
click at [72, 76] on select "Change the compare at price to the current price (sale) Change the compare at p…" at bounding box center [148, 82] width 154 height 12
click at [32, 77] on div "Create new price [MEDICAL_DATA]. This page is ready Create new price [MEDICAL_D…" at bounding box center [231, 146] width 462 height 726
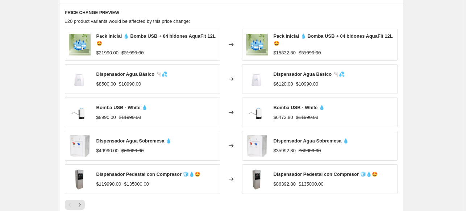
scroll to position [253, 0]
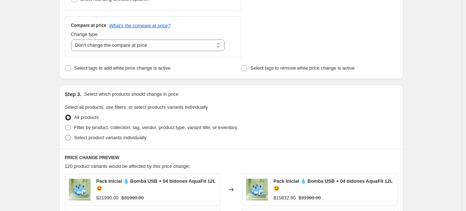
click at [87, 139] on span "Select product variants individually" at bounding box center [110, 137] width 72 height 5
click at [66, 135] on input "Select product variants individually" at bounding box center [65, 135] width 0 height 0
radio input "true"
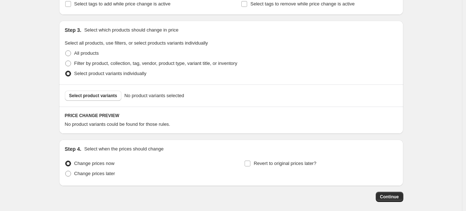
scroll to position [352, 0]
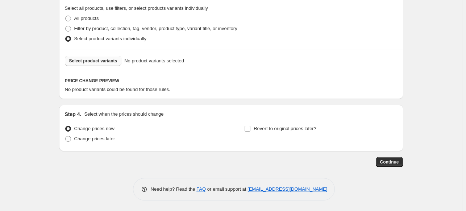
click at [97, 64] on button "Select product variants" at bounding box center [93, 61] width 57 height 10
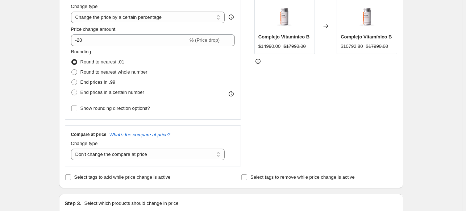
scroll to position [145, 0]
click at [77, 71] on span at bounding box center [74, 72] width 6 height 6
click at [72, 69] on input "Round to nearest whole number" at bounding box center [71, 69] width 0 height 0
radio input "true"
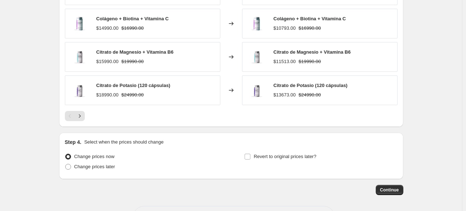
scroll to position [534, 0]
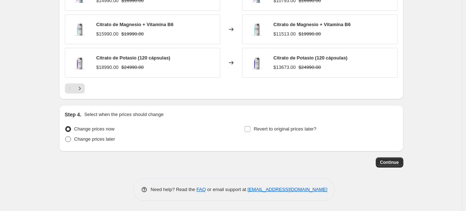
click at [85, 139] on span "Change prices later" at bounding box center [94, 138] width 41 height 5
click at [66, 137] on input "Change prices later" at bounding box center [65, 136] width 0 height 0
radio input "true"
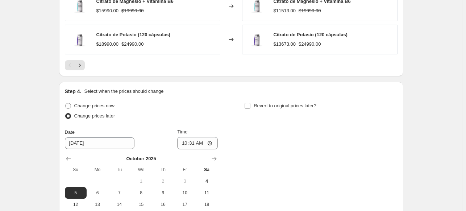
scroll to position [607, 0]
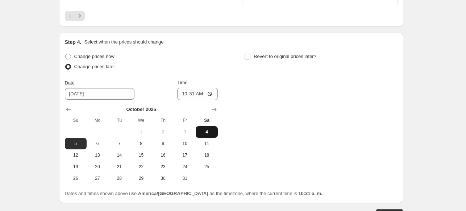
click at [213, 131] on span "4" at bounding box center [206, 132] width 16 height 6
type input "[DATE]"
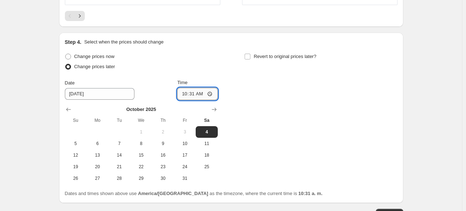
click at [194, 92] on input "10:31" at bounding box center [197, 94] width 41 height 12
type input "20:00"
click at [249, 56] on input "Revert to original prices later?" at bounding box center [247, 57] width 6 height 6
checkbox input "true"
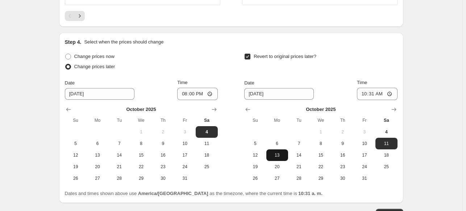
click at [282, 158] on button "13" at bounding box center [277, 155] width 22 height 12
type input "[DATE]"
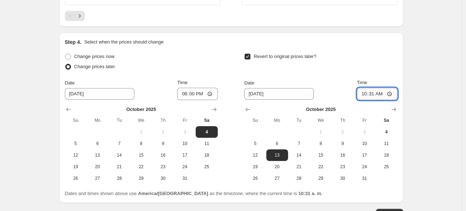
click at [377, 93] on input "10:31" at bounding box center [377, 94] width 41 height 12
type input "00:00"
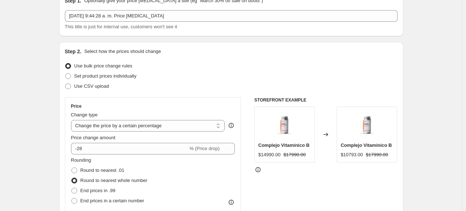
scroll to position [0, 0]
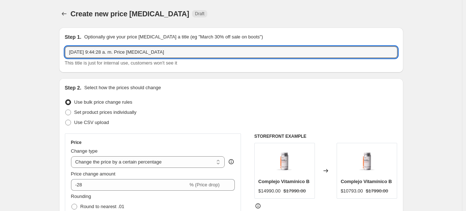
drag, startPoint x: 176, startPoint y: 52, endPoint x: -87, endPoint y: 49, distance: 262.9
click at [0, 49] on html "Home Settings Plans Skip to content Create new price [MEDICAL_DATA]. This page …" at bounding box center [233, 105] width 466 height 211
type input "R"
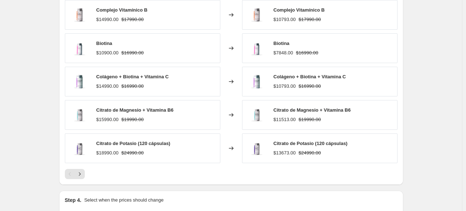
scroll to position [658, 0]
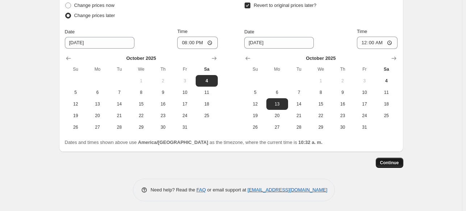
type input "PRECIOS CYBER - OTROS SUPLEMENTOS"
click at [389, 159] on button "Continue" at bounding box center [389, 163] width 28 height 10
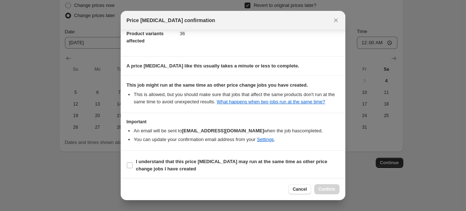
scroll to position [92, 0]
click at [128, 162] on input "I understand that this price [MEDICAL_DATA] may run at the same time as other p…" at bounding box center [130, 164] width 6 height 6
checkbox input "true"
click at [333, 189] on span "Confirm" at bounding box center [326, 189] width 17 height 6
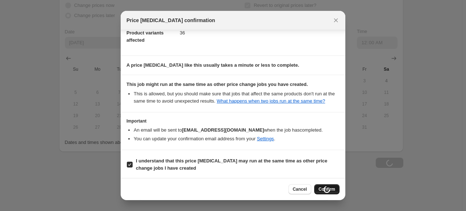
scroll to position [658, 0]
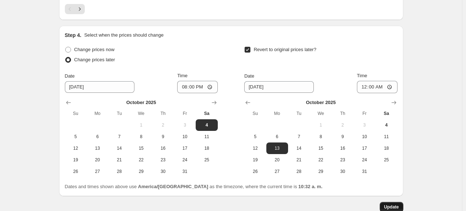
click at [389, 206] on span "Update" at bounding box center [391, 207] width 15 height 6
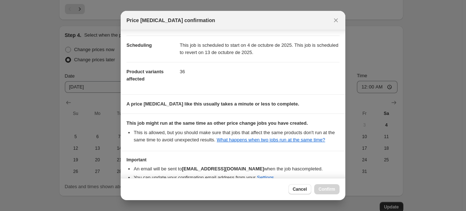
scroll to position [92, 0]
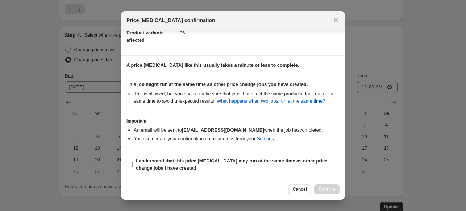
click at [133, 164] on span ":rab:" at bounding box center [129, 164] width 7 height 7
click at [133, 164] on input "I understand that this price [MEDICAL_DATA] may run at the same time as other p…" at bounding box center [130, 164] width 6 height 6
checkbox input "true"
click at [326, 185] on button "Confirm" at bounding box center [326, 189] width 25 height 10
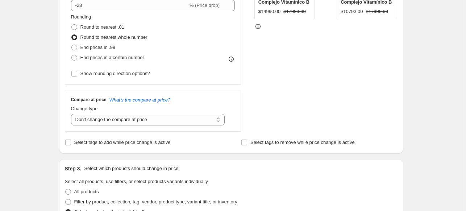
scroll to position [0, 0]
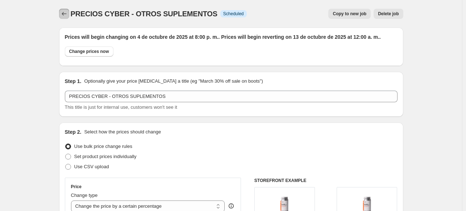
click at [67, 17] on icon "Price change jobs" at bounding box center [63, 13] width 7 height 7
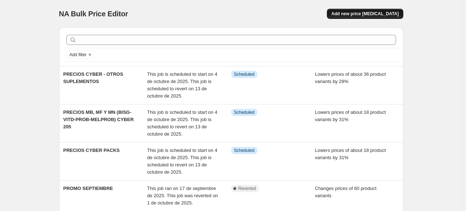
click at [357, 14] on span "Add new price [MEDICAL_DATA]" at bounding box center [364, 14] width 67 height 6
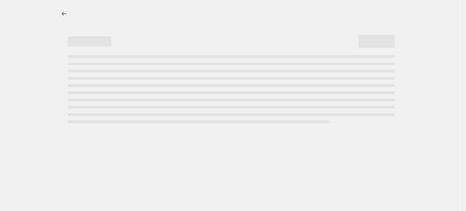
select select "percentage"
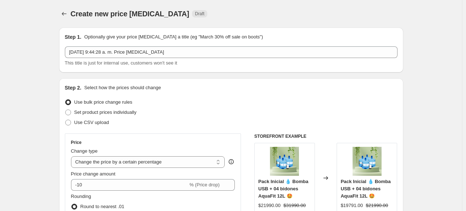
click at [190, 46] on div "Step 1. Optionally give your price [MEDICAL_DATA] a title (eg "March 30% off sa…" at bounding box center [231, 49] width 332 height 33
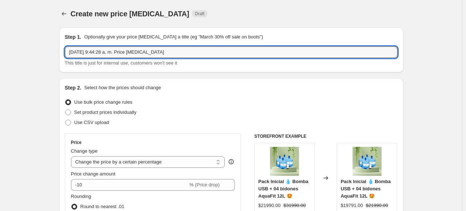
drag, startPoint x: 184, startPoint y: 51, endPoint x: -87, endPoint y: 56, distance: 271.3
click at [0, 56] on html "Home Settings Plans Skip to content Create new price [MEDICAL_DATA]. This page …" at bounding box center [233, 105] width 466 height 211
type input "PRECIO CYBER - AROMATERAPIA"
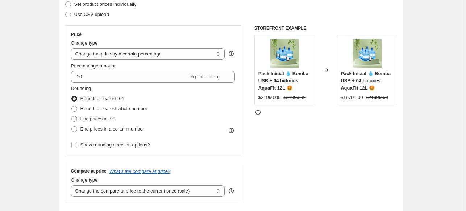
scroll to position [109, 0]
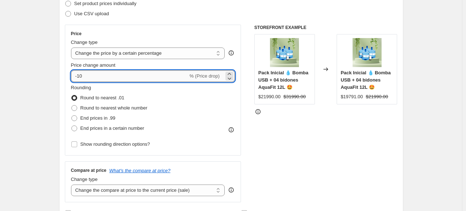
click at [101, 80] on input "-10" at bounding box center [129, 76] width 117 height 12
type input "-15"
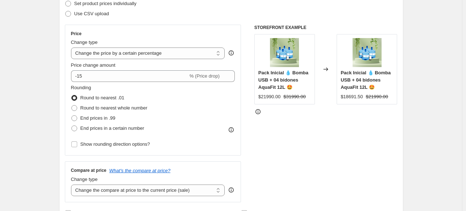
click at [93, 110] on span "Round to nearest whole number" at bounding box center [113, 107] width 67 height 5
click at [72, 105] on input "Round to nearest whole number" at bounding box center [71, 105] width 0 height 0
radio input "true"
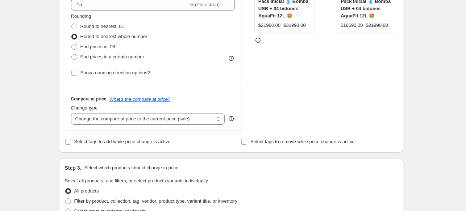
scroll to position [181, 0]
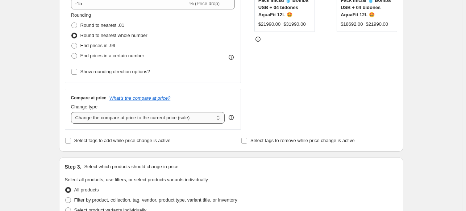
click at [106, 118] on select "Change the compare at price to the current price (sale) Change the compare at p…" at bounding box center [148, 118] width 154 height 12
select select "no_change"
click at [72, 112] on select "Change the compare at price to the current price (sale) Change the compare at p…" at bounding box center [148, 118] width 154 height 12
click at [56, 150] on div "Step 1. Optionally give your price [MEDICAL_DATA] a title (eg "March 30% off sa…" at bounding box center [228, 171] width 350 height 660
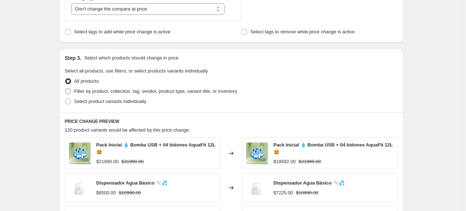
click at [104, 92] on span "Filter by product, collection, tag, vendor, product type, variant title, or inv…" at bounding box center [155, 90] width 163 height 5
click at [66, 89] on input "Filter by product, collection, tag, vendor, product type, variant title, or inv…" at bounding box center [65, 88] width 0 height 0
radio input "true"
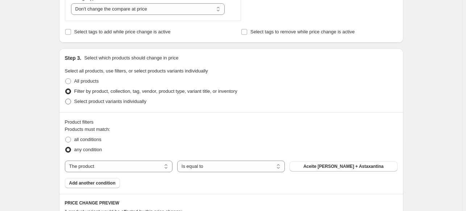
click at [101, 100] on span "Select product variants individually" at bounding box center [110, 100] width 72 height 5
click at [66, 99] on input "Select product variants individually" at bounding box center [65, 98] width 0 height 0
radio input "true"
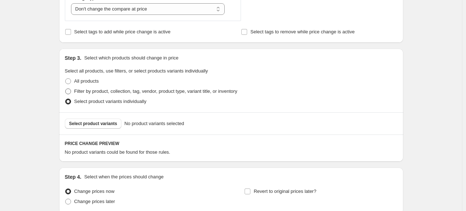
click at [101, 91] on span "Filter by product, collection, tag, vendor, product type, variant title, or inv…" at bounding box center [155, 90] width 163 height 5
click at [66, 89] on input "Filter by product, collection, tag, vendor, product type, variant title, or inv…" at bounding box center [65, 88] width 0 height 0
radio input "true"
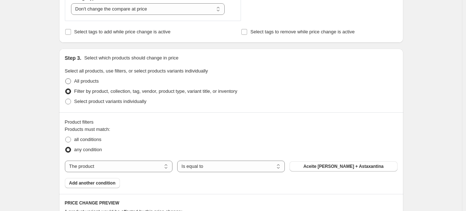
click at [94, 82] on span "All products" at bounding box center [86, 80] width 25 height 5
click at [66, 79] on input "All products" at bounding box center [65, 78] width 0 height 0
radio input "true"
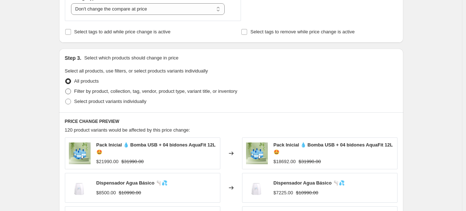
click at [108, 92] on span "Filter by product, collection, tag, vendor, product type, variant title, or inv…" at bounding box center [155, 90] width 163 height 5
click at [66, 89] on input "Filter by product, collection, tag, vendor, product type, variant title, or inv…" at bounding box center [65, 88] width 0 height 0
radio input "true"
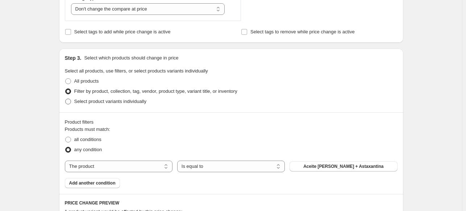
click at [104, 100] on span "Select product variants individually" at bounding box center [110, 100] width 72 height 5
click at [66, 99] on input "Select product variants individually" at bounding box center [65, 98] width 0 height 0
radio input "true"
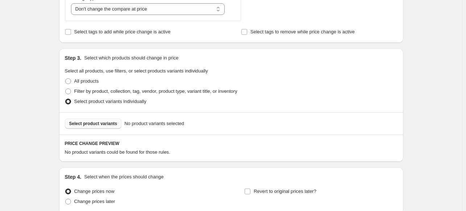
click at [101, 124] on span "Select product variants" at bounding box center [93, 124] width 48 height 6
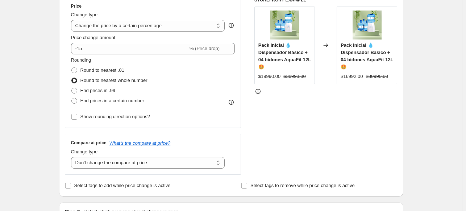
scroll to position [36, 0]
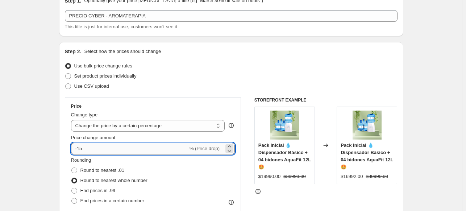
click at [101, 147] on input "-15" at bounding box center [129, 149] width 117 height 12
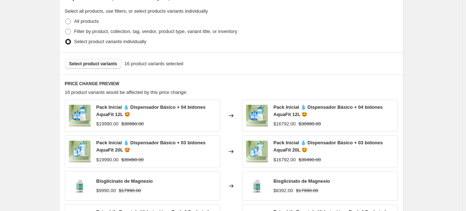
scroll to position [253, 0]
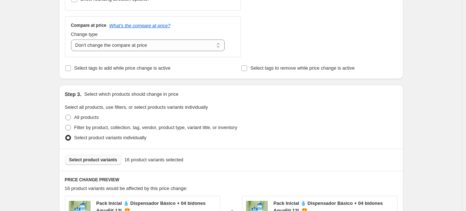
click at [37, 165] on div "Create new price [MEDICAL_DATA]. This page is ready Create new price [MEDICAL_D…" at bounding box center [231, 127] width 462 height 760
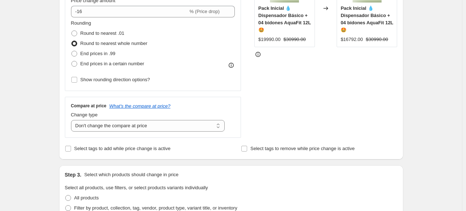
scroll to position [72, 0]
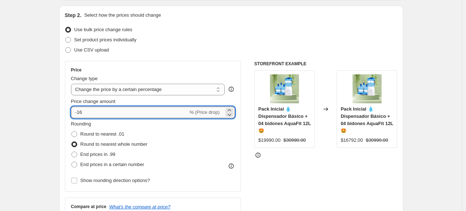
click at [100, 112] on input "-16" at bounding box center [129, 112] width 117 height 12
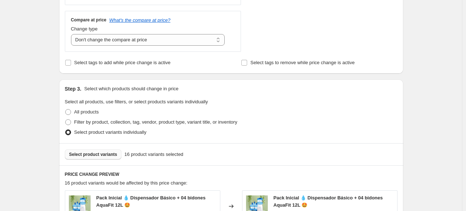
scroll to position [78, 0]
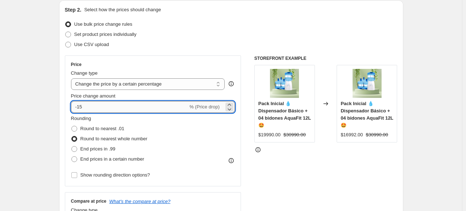
click at [98, 105] on input "-15" at bounding box center [129, 107] width 117 height 12
type input "-10"
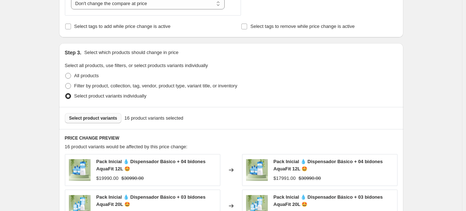
scroll to position [549, 0]
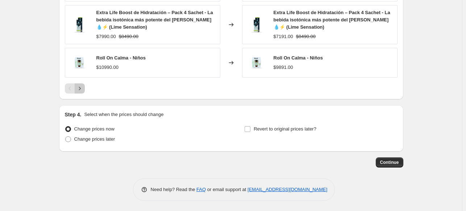
click at [81, 87] on icon "Next" at bounding box center [79, 88] width 7 height 7
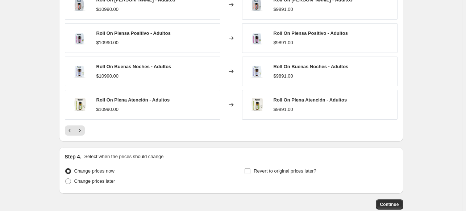
scroll to position [534, 0]
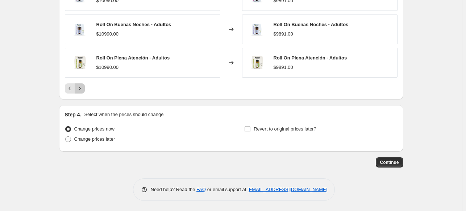
click at [80, 88] on icon "Next" at bounding box center [79, 88] width 7 height 7
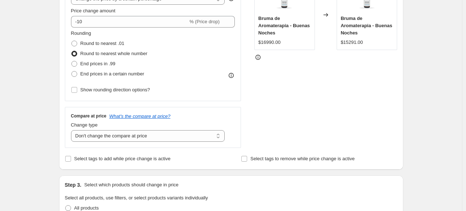
scroll to position [100, 0]
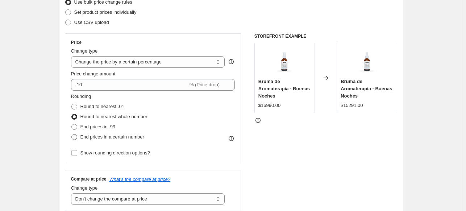
click at [100, 139] on span "End prices in a certain number" at bounding box center [112, 136] width 64 height 5
click at [72, 134] on input "End prices in a certain number" at bounding box center [71, 134] width 0 height 0
radio input "true"
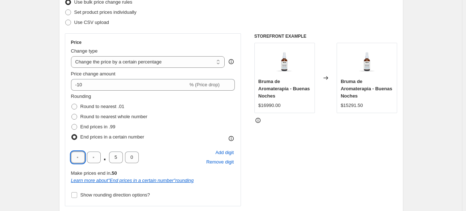
click at [80, 155] on input "text" at bounding box center [78, 157] width 14 height 12
type input "9"
type input "0"
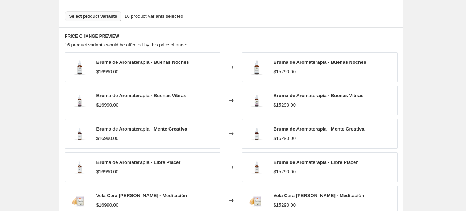
scroll to position [498, 0]
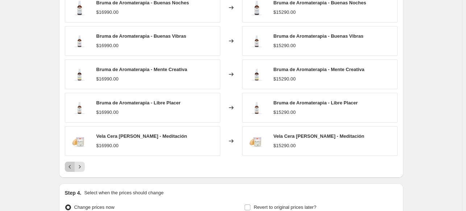
click at [74, 165] on icon "Previous" at bounding box center [69, 166] width 7 height 7
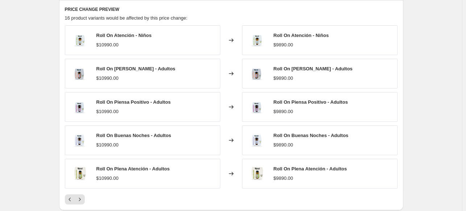
scroll to position [576, 0]
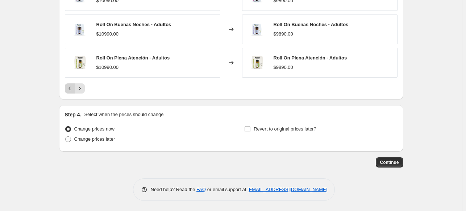
click at [73, 88] on icon "Previous" at bounding box center [69, 88] width 7 height 7
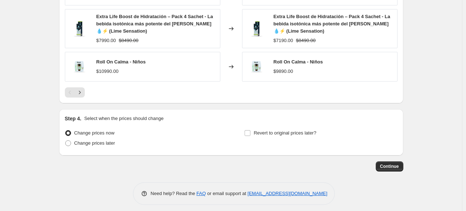
scroll to position [591, 0]
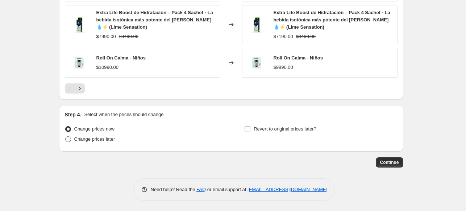
click at [98, 139] on span "Change prices later" at bounding box center [94, 138] width 41 height 5
click at [66, 137] on input "Change prices later" at bounding box center [65, 136] width 0 height 0
radio input "true"
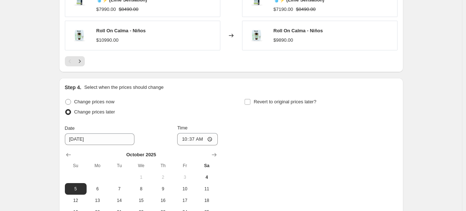
scroll to position [663, 0]
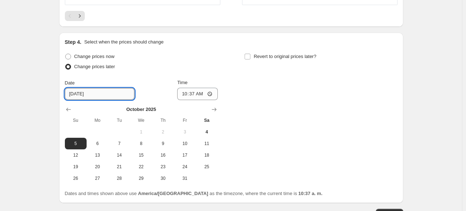
click at [109, 92] on input "[DATE]" at bounding box center [100, 94] width 70 height 12
click at [210, 131] on span "4" at bounding box center [206, 132] width 16 height 6
type input "[DATE]"
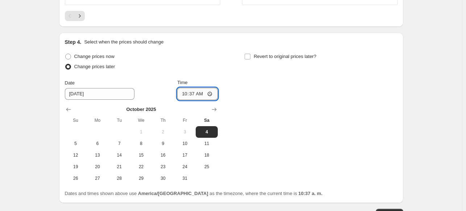
click at [195, 88] on input "10:37" at bounding box center [197, 94] width 41 height 12
type input "20:00"
click at [213, 74] on div "Change prices now Change prices later Date [DATE] Time 20:00 [DATE] Su Mo Tu We…" at bounding box center [141, 117] width 153 height 133
click at [249, 58] on input "Revert to original prices later?" at bounding box center [247, 57] width 6 height 6
checkbox input "true"
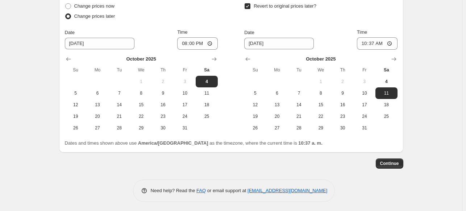
scroll to position [714, 0]
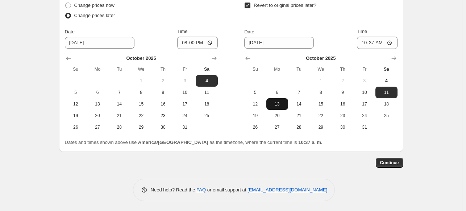
click at [278, 105] on span "13" at bounding box center [277, 104] width 16 height 6
type input "[DATE]"
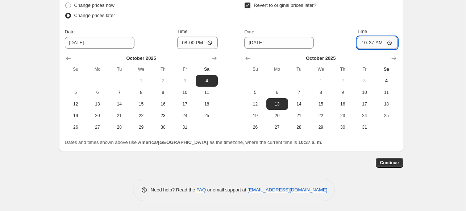
click at [377, 41] on input "10:37" at bounding box center [377, 43] width 41 height 12
type input "00:00"
click at [393, 161] on span "Continue" at bounding box center [389, 163] width 19 height 6
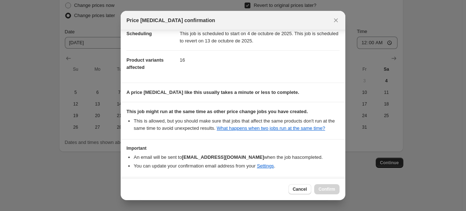
scroll to position [92, 0]
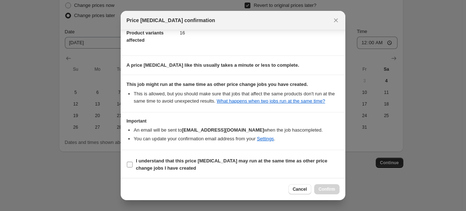
click at [128, 166] on input "I understand that this price [MEDICAL_DATA] may run at the same time as other p…" at bounding box center [130, 164] width 6 height 6
checkbox input "true"
click at [336, 190] on button "Confirm" at bounding box center [326, 189] width 25 height 10
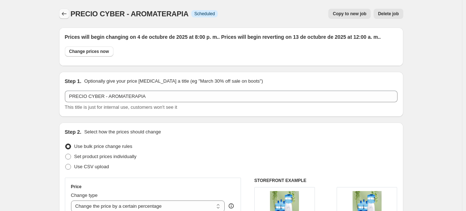
click at [68, 13] on icon "Price change jobs" at bounding box center [63, 13] width 7 height 7
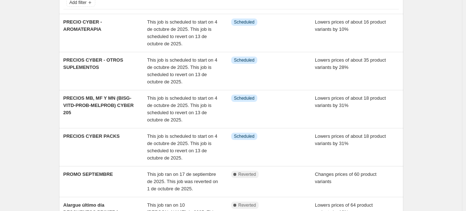
scroll to position [36, 0]
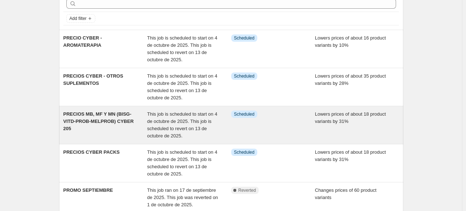
click at [106, 111] on span "PRECIOS MB, MF Y MN (BISG-VITD-PROB-MELPROB) CYBER 205" at bounding box center [98, 121] width 70 height 20
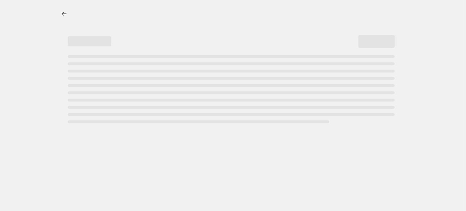
select select "percentage"
select select "no_change"
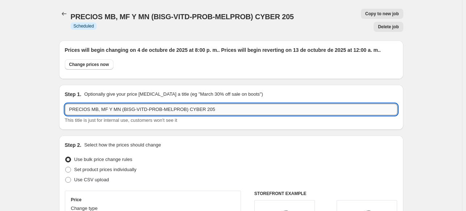
click at [90, 104] on input "PRECIOS MB, MF Y MN (BISG-VITD-PROB-MELPROB) CYBER 205" at bounding box center [231, 110] width 332 height 12
drag, startPoint x: 200, startPoint y: 97, endPoint x: 366, endPoint y: 97, distance: 166.6
click at [364, 104] on input "PRECIOS CYBER - MB, MF Y MN (BISG-VITD-PROB-MELPROB) CYBER 205" at bounding box center [231, 110] width 332 height 12
type input "PRECIOS CYBER - MB, MF Y MN (BISG-VITD-PROB-MELPROB)"
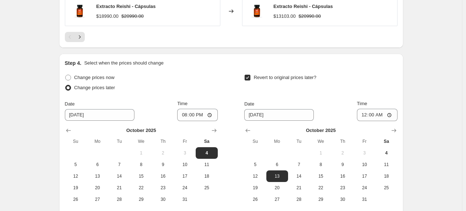
scroll to position [1037, 0]
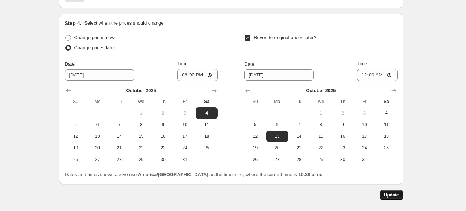
click at [395, 192] on span "Update" at bounding box center [391, 195] width 15 height 6
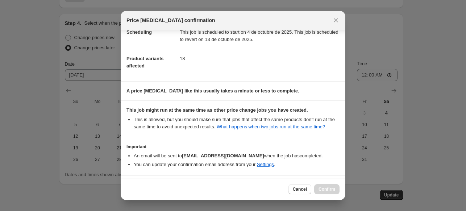
scroll to position [92, 0]
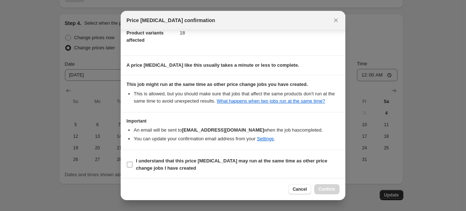
click at [134, 164] on label "I understand that this price [MEDICAL_DATA] may run at the same time as other p…" at bounding box center [232, 164] width 213 height 17
click at [133, 164] on input "I understand that this price [MEDICAL_DATA] may run at the same time as other p…" at bounding box center [130, 164] width 6 height 6
checkbox input "true"
click at [321, 186] on button "Confirm" at bounding box center [326, 189] width 25 height 10
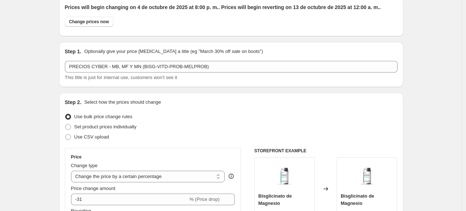
scroll to position [0, 0]
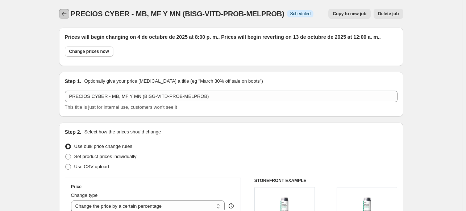
click at [61, 16] on button "Price change jobs" at bounding box center [64, 14] width 10 height 10
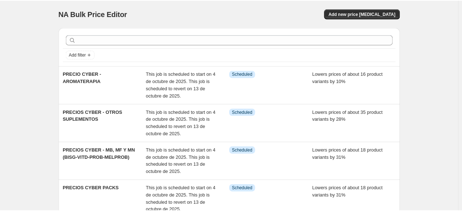
scroll to position [36, 0]
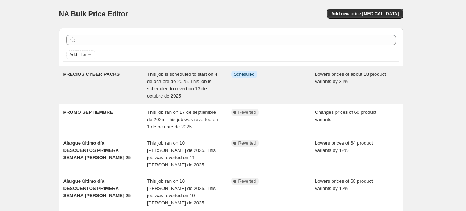
click at [83, 75] on span "PRECIOS CYBER PACKS" at bounding box center [91, 73] width 56 height 5
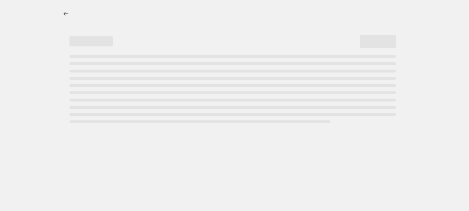
select select "percentage"
select select "no_change"
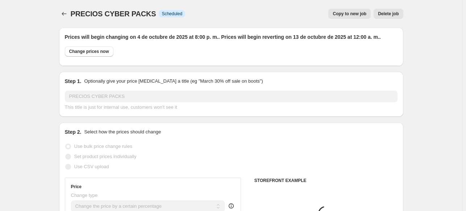
select select "collection"
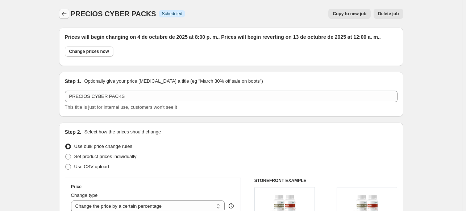
click at [69, 11] on button "Price change jobs" at bounding box center [64, 14] width 10 height 10
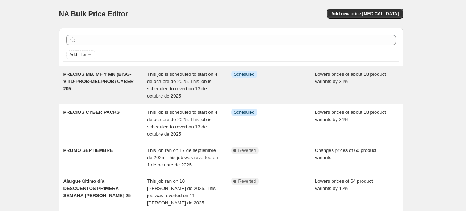
click at [110, 72] on span "PRECIOS MB, MF Y MN (BISG-VITD-PROB-MELPROB) CYBER 205" at bounding box center [98, 81] width 70 height 20
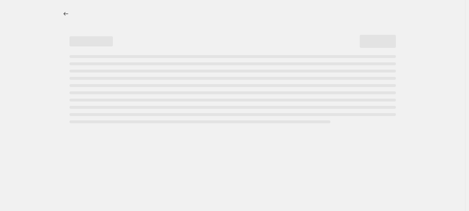
select select "percentage"
select select "no_change"
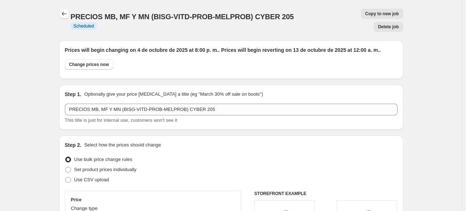
click at [62, 9] on button "Price change jobs" at bounding box center [64, 14] width 10 height 10
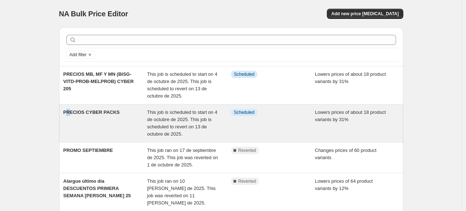
drag, startPoint x: 89, startPoint y: 112, endPoint x: 70, endPoint y: 114, distance: 19.3
click at [70, 114] on span "PRECIOS CYBER PACKS" at bounding box center [91, 111] width 56 height 5
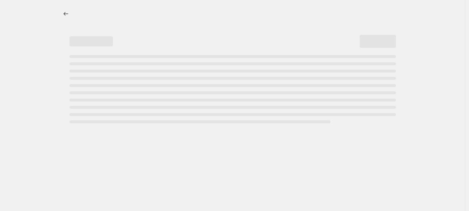
select select "percentage"
select select "no_change"
select select "collection"
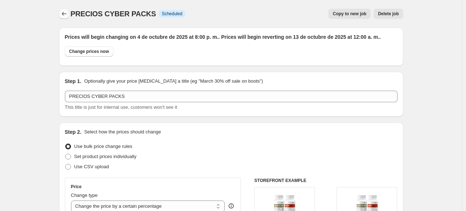
click at [63, 16] on icon "Price change jobs" at bounding box center [63, 13] width 7 height 7
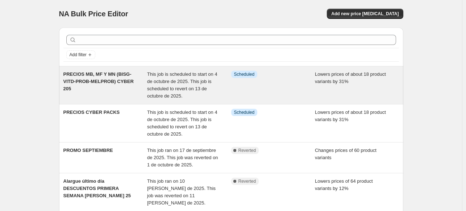
click at [109, 82] on span "PRECIOS MB, MF Y MN (BISG-VITD-PROB-MELPROB) CYBER 205" at bounding box center [98, 81] width 70 height 20
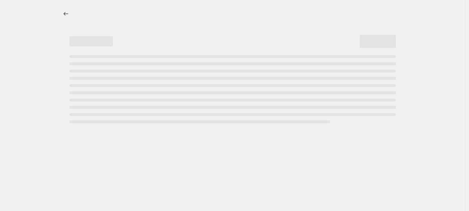
select select "percentage"
select select "no_change"
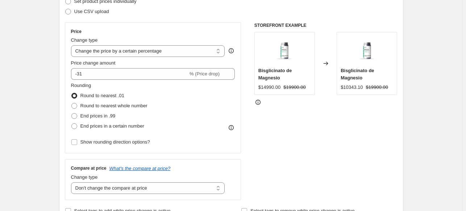
scroll to position [181, 0]
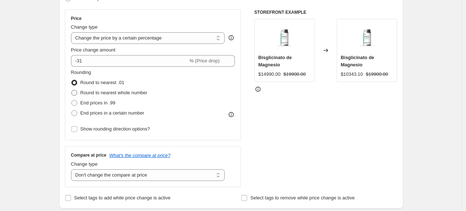
click at [97, 90] on span "Round to nearest whole number" at bounding box center [113, 92] width 67 height 5
click at [72, 90] on input "Round to nearest whole number" at bounding box center [71, 90] width 0 height 0
radio input "true"
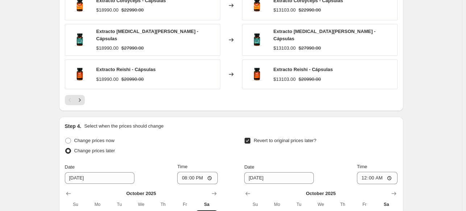
scroll to position [1037, 0]
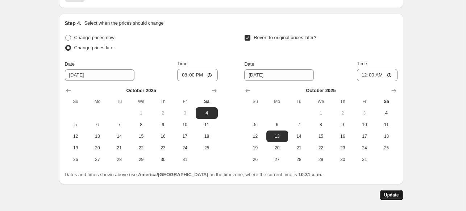
click at [394, 192] on span "Update" at bounding box center [391, 195] width 15 height 6
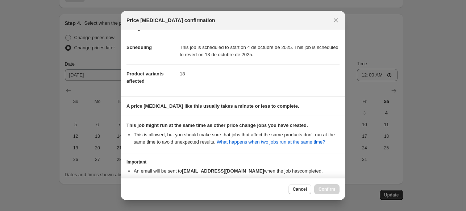
scroll to position [92, 0]
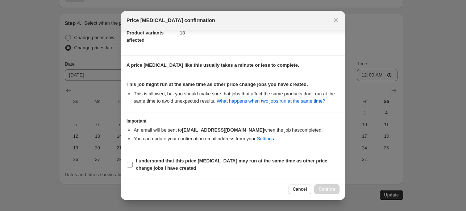
click at [130, 163] on input "I understand that this price [MEDICAL_DATA] may run at the same time as other p…" at bounding box center [130, 164] width 6 height 6
checkbox input "true"
drag, startPoint x: 321, startPoint y: 189, endPoint x: 297, endPoint y: 184, distance: 24.8
click at [321, 189] on span "Confirm" at bounding box center [326, 189] width 17 height 6
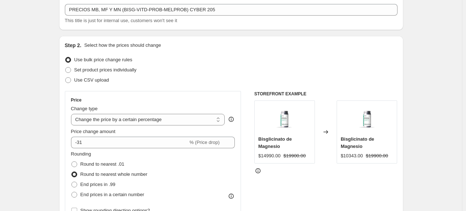
scroll to position [0, 0]
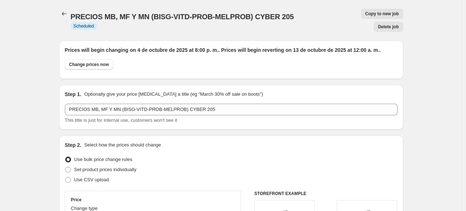
click at [69, 14] on button "Price change jobs" at bounding box center [64, 14] width 10 height 10
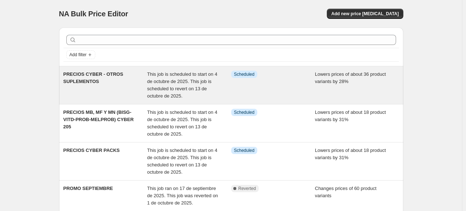
click at [121, 73] on div "PRECIOS CYBER - OTROS SUPLEMENTOS" at bounding box center [105, 85] width 84 height 29
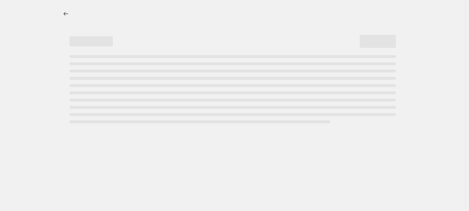
select select "percentage"
select select "no_change"
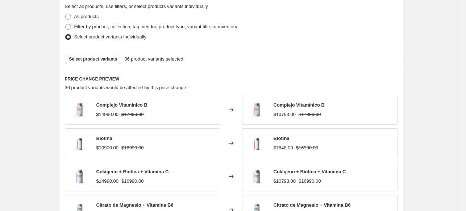
scroll to position [290, 0]
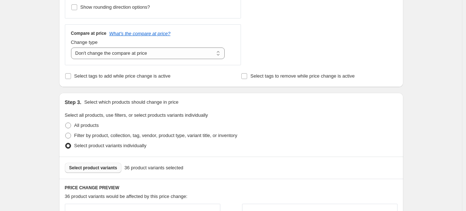
click at [99, 168] on span "Select product variants" at bounding box center [93, 168] width 48 height 6
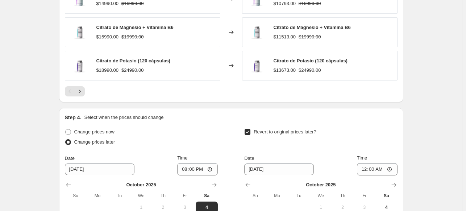
scroll to position [702, 0]
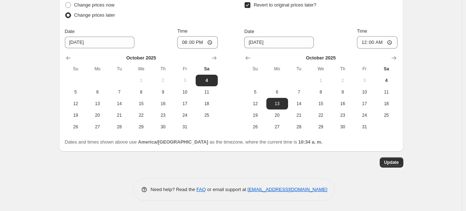
click at [394, 164] on span "Update" at bounding box center [391, 162] width 15 height 6
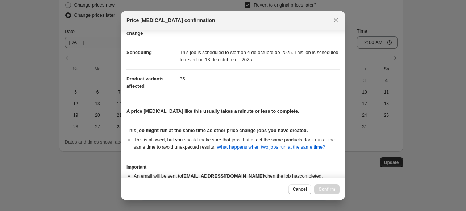
scroll to position [92, 0]
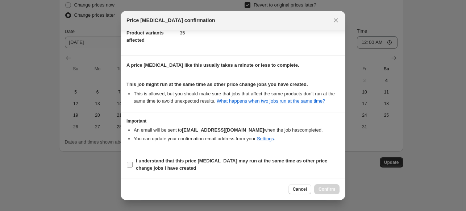
click at [132, 165] on input "I understand that this price [MEDICAL_DATA] may run at the same time as other p…" at bounding box center [130, 164] width 6 height 6
checkbox input "true"
click at [324, 185] on button "Confirm" at bounding box center [326, 189] width 25 height 10
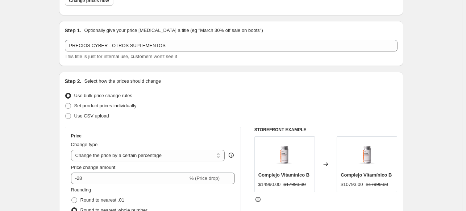
scroll to position [0, 0]
